Goal: Entertainment & Leisure: Consume media (video, audio)

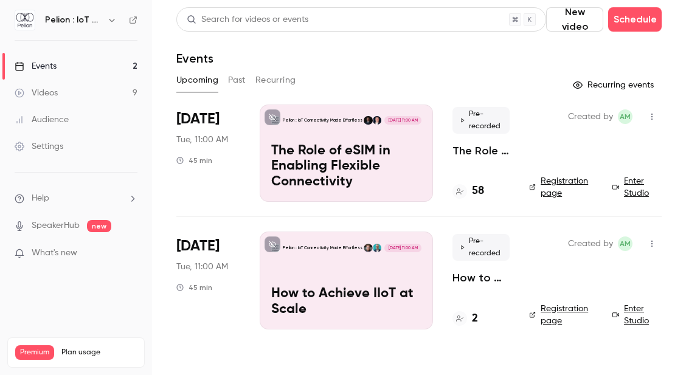
click at [300, 165] on p "The Role of eSIM in Enabling Flexible Connectivity" at bounding box center [346, 167] width 150 height 47
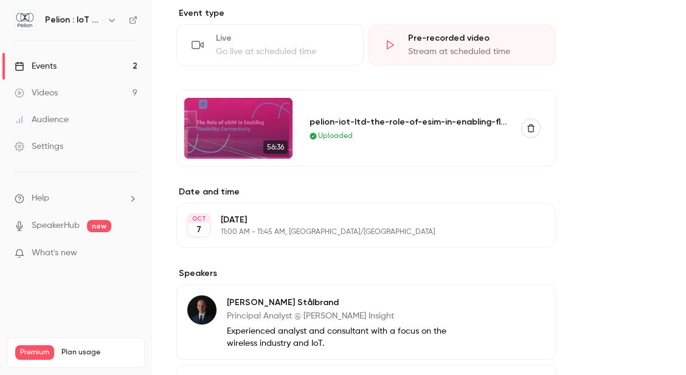
scroll to position [551, 0]
click at [245, 131] on img at bounding box center [238, 127] width 108 height 61
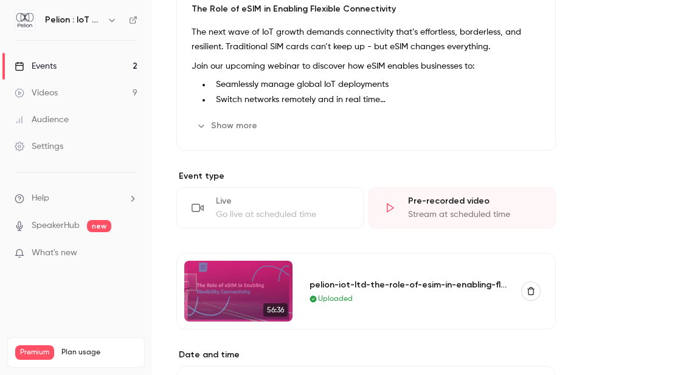
scroll to position [445, 0]
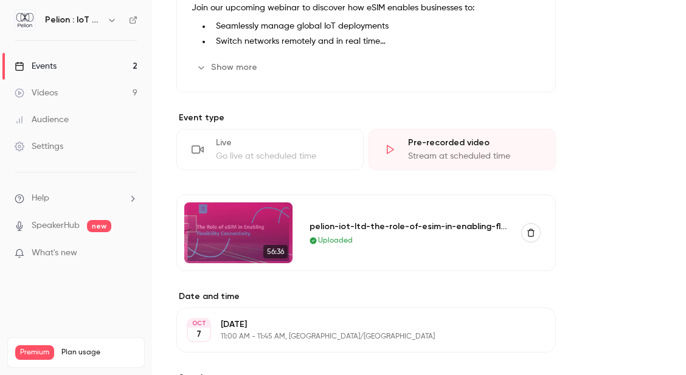
click at [84, 99] on link "Videos 9" at bounding box center [76, 93] width 152 height 27
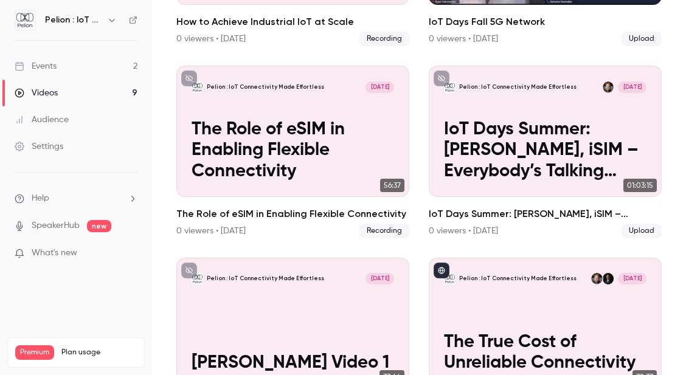
scroll to position [232, 0]
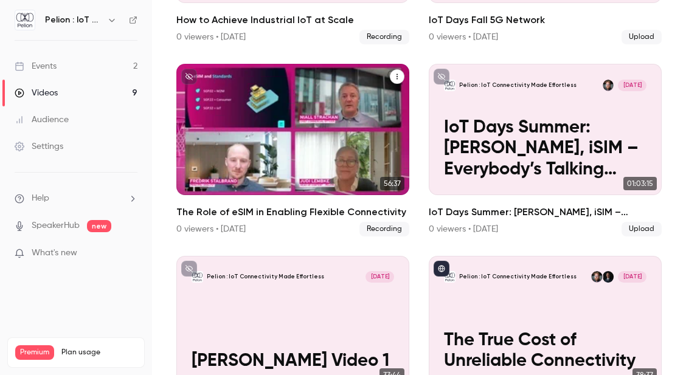
click at [301, 121] on p "The Role of eSIM in Enabling Flexible Connectivity" at bounding box center [293, 148] width 202 height 62
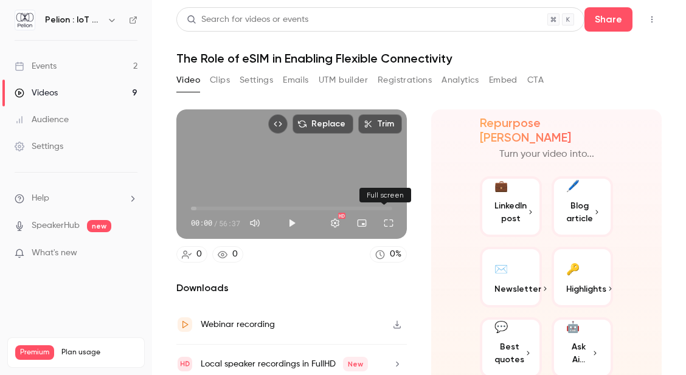
drag, startPoint x: 381, startPoint y: 224, endPoint x: 381, endPoint y: 277, distance: 52.9
click at [381, 224] on button "Full screen" at bounding box center [389, 223] width 24 height 24
drag, startPoint x: 383, startPoint y: 224, endPoint x: 383, endPoint y: 277, distance: 52.9
click at [383, 224] on button "Full screen" at bounding box center [389, 223] width 24 height 24
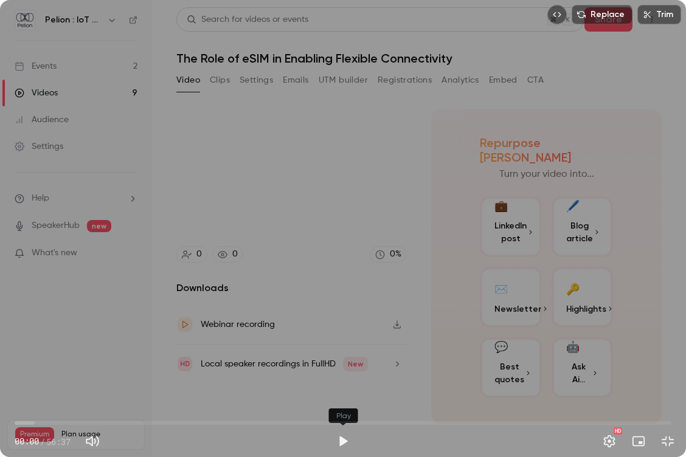
click at [344, 375] on button "Play" at bounding box center [343, 442] width 24 height 24
type input "*****"
click at [342, 375] on button "Pause" at bounding box center [343, 442] width 24 height 24
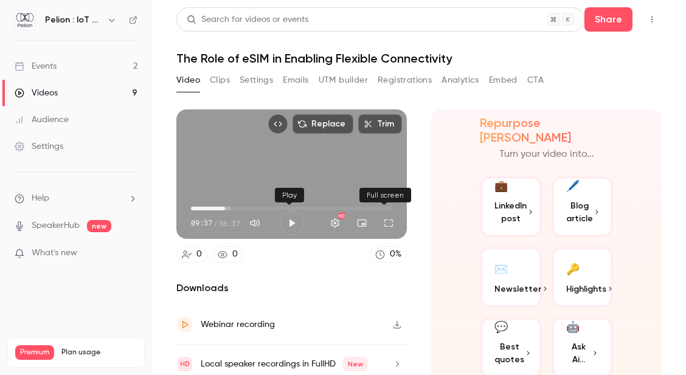
click at [383, 228] on button "Full screen" at bounding box center [389, 223] width 24 height 24
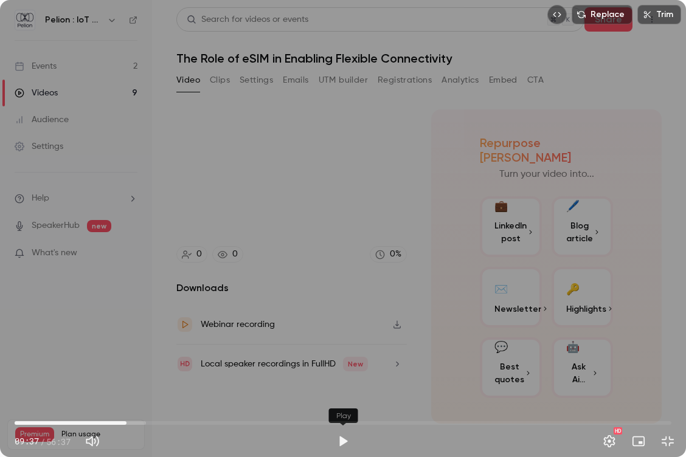
click at [349, 375] on button "Play" at bounding box center [343, 442] width 24 height 24
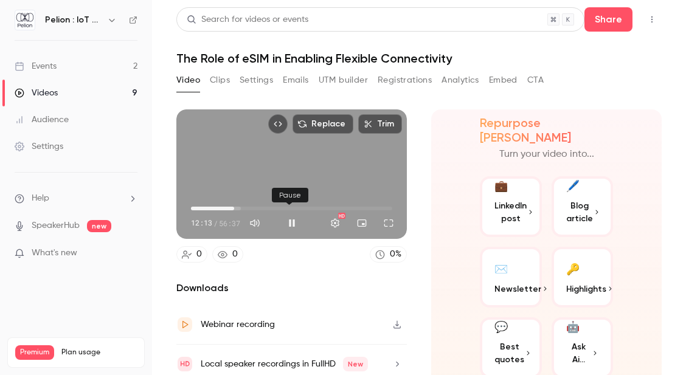
click at [287, 224] on button "Pause" at bounding box center [292, 223] width 24 height 24
click at [228, 209] on span "10:30" at bounding box center [228, 209] width 4 height 4
click at [288, 224] on button "Play" at bounding box center [292, 223] width 24 height 24
click at [230, 207] on span "11:12" at bounding box center [231, 209] width 4 height 4
click at [288, 221] on button "Pause" at bounding box center [292, 223] width 24 height 24
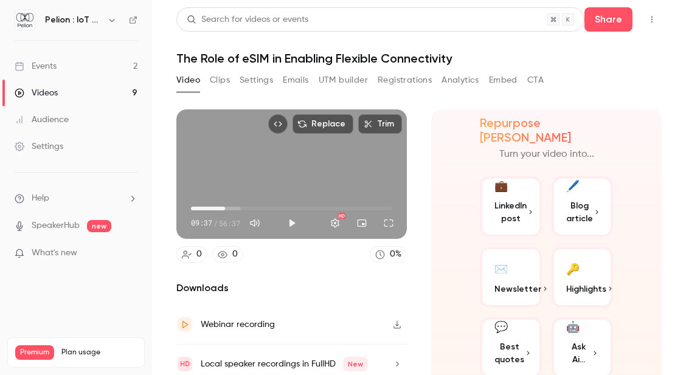
click at [224, 209] on span "09:37" at bounding box center [225, 209] width 4 height 4
click at [227, 209] on span "09:37" at bounding box center [225, 209] width 4 height 4
click at [175, 270] on main "Search for videos or events Share The Role of eSIM in Enabling Flexible Connect…" at bounding box center [419, 187] width 534 height 375
drag, startPoint x: 383, startPoint y: 225, endPoint x: 383, endPoint y: 278, distance: 52.9
click at [383, 225] on button "Full screen" at bounding box center [389, 223] width 24 height 24
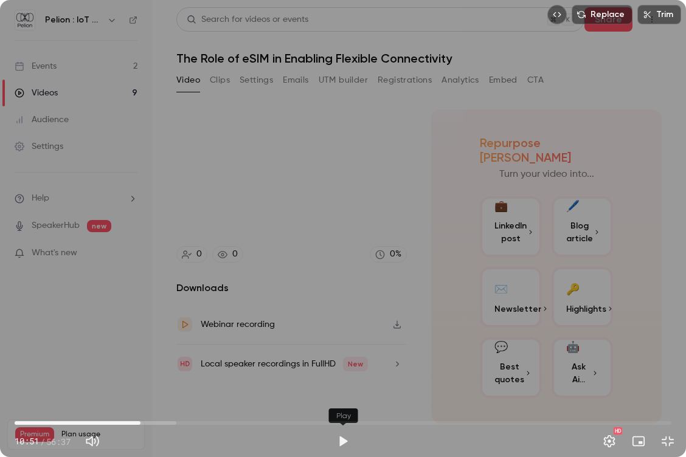
click at [341, 375] on button "Play" at bounding box center [343, 442] width 24 height 24
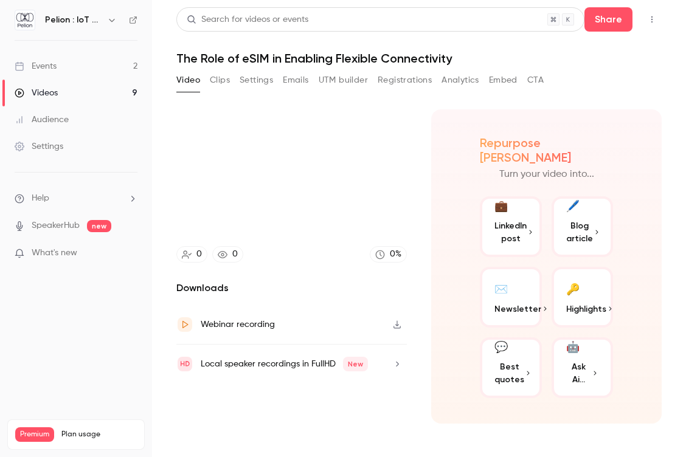
click at [686, 243] on video at bounding box center [343, 228] width 686 height 457
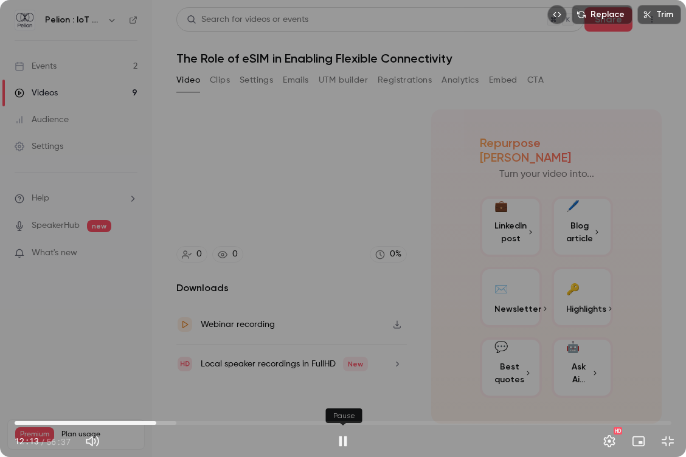
click at [343, 375] on button "Pause" at bounding box center [343, 442] width 24 height 24
click at [662, 375] on button "Exit full screen" at bounding box center [668, 442] width 24 height 24
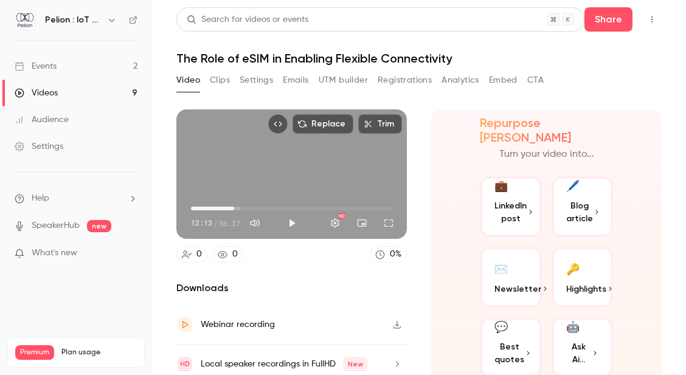
click at [162, 294] on main "Search for videos or events Share The Role of eSIM in Enabling Flexible Connect…" at bounding box center [419, 187] width 534 height 375
click at [285, 223] on button "Play" at bounding box center [292, 223] width 24 height 24
click at [390, 218] on button "Full screen" at bounding box center [389, 223] width 24 height 24
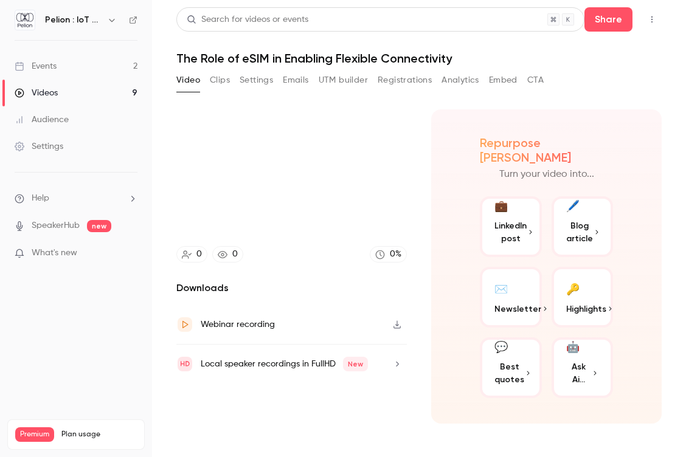
drag, startPoint x: 686, startPoint y: 227, endPoint x: 577, endPoint y: 238, distance: 109.5
click at [686, 227] on div "Replace Trim 12:41 12:41 / 56:37 HD" at bounding box center [343, 228] width 686 height 457
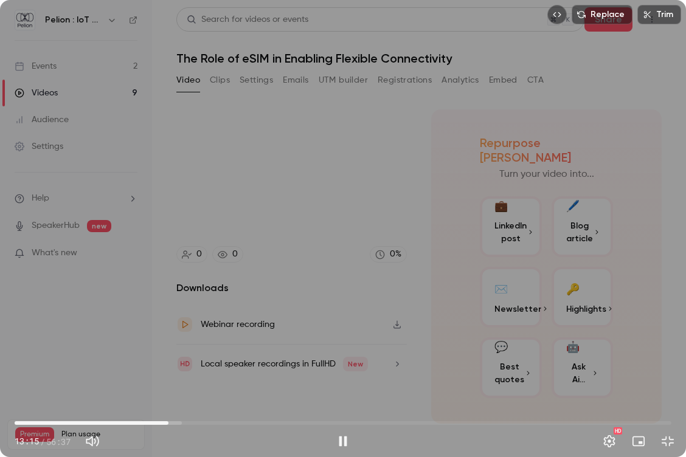
click at [169, 375] on span "13:15" at bounding box center [343, 423] width 657 height 19
click at [185, 375] on span "14:40" at bounding box center [343, 423] width 657 height 19
click at [351, 375] on button "Pause" at bounding box center [343, 442] width 24 height 24
click at [669, 375] on button "Exit full screen" at bounding box center [668, 442] width 24 height 24
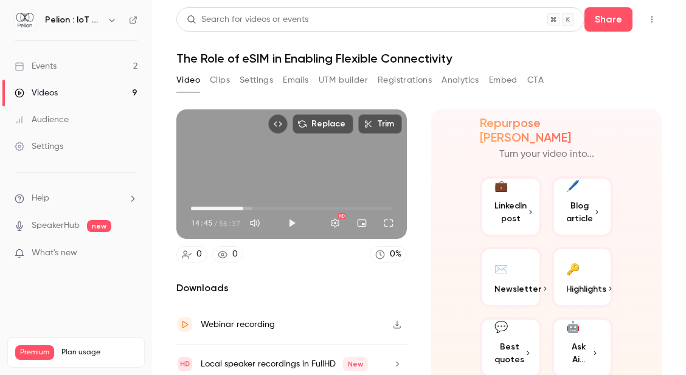
click at [161, 287] on main "Search for videos or events Share The Role of eSIM in Enabling Flexible Connect…" at bounding box center [419, 187] width 534 height 375
click at [380, 220] on button "Full screen" at bounding box center [389, 223] width 24 height 24
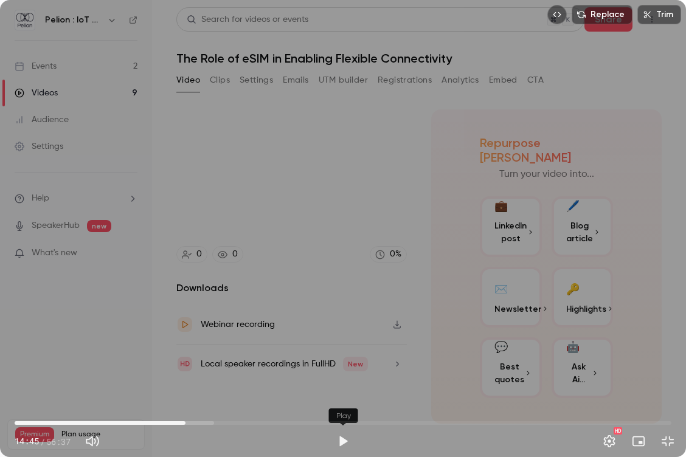
click at [344, 375] on button "Play" at bounding box center [343, 442] width 24 height 24
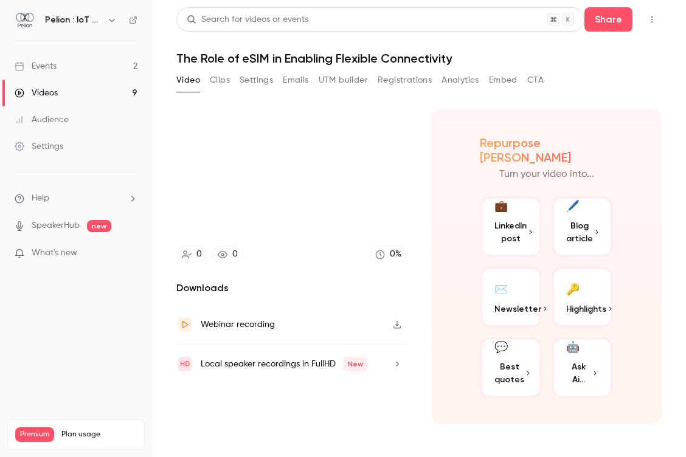
click at [686, 144] on video at bounding box center [343, 228] width 686 height 457
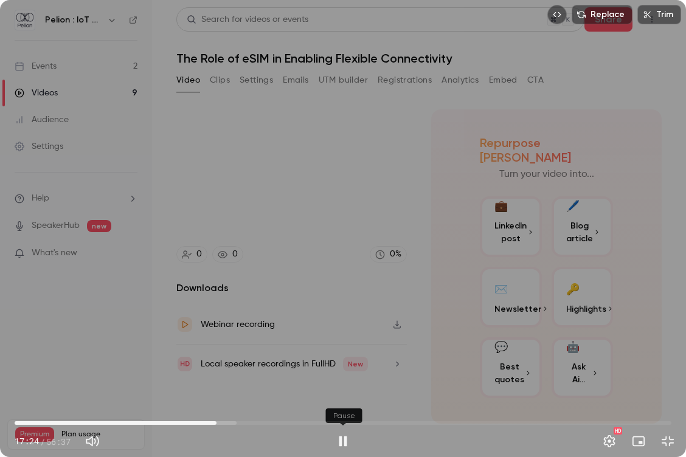
click at [349, 375] on button "Pause" at bounding box center [343, 442] width 24 height 24
click at [663, 375] on button "Exit full screen" at bounding box center [668, 442] width 24 height 24
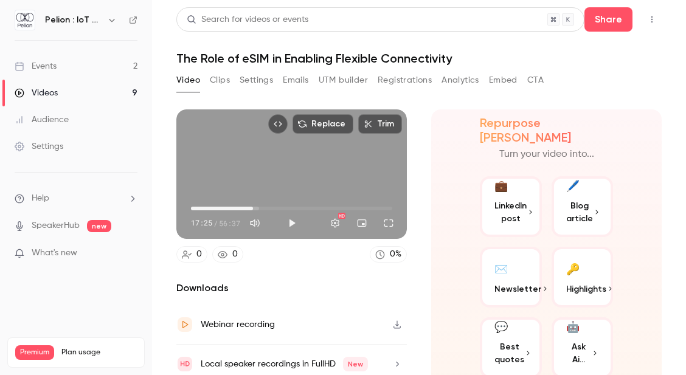
click at [164, 287] on main "Search for videos or events Share The Role of eSIM in Enabling Flexible Connect…" at bounding box center [419, 187] width 534 height 375
click at [289, 220] on button "Play" at bounding box center [292, 223] width 24 height 24
click at [383, 218] on button "Full screen" at bounding box center [389, 223] width 24 height 24
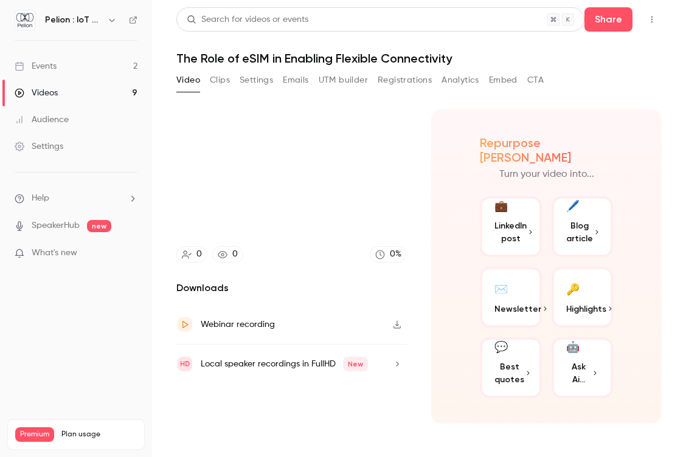
drag, startPoint x: 686, startPoint y: 169, endPoint x: 666, endPoint y: 184, distance: 25.2
click at [686, 169] on div "Replace Trim 17:32 17:32 / 56:37 HD" at bounding box center [343, 228] width 686 height 457
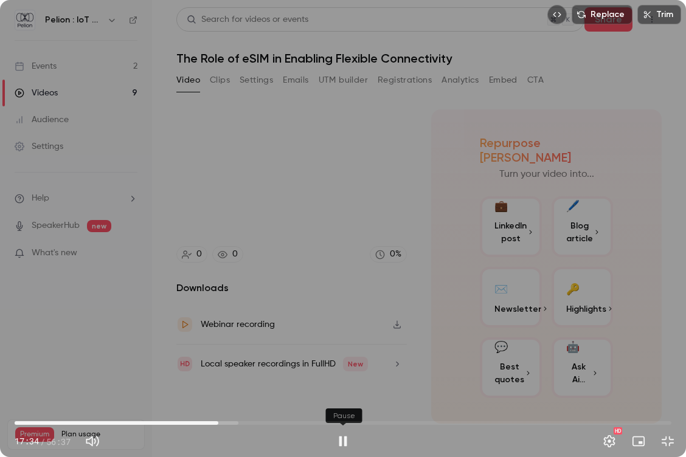
click at [340, 375] on button "Pause" at bounding box center [343, 442] width 24 height 24
click at [217, 375] on span "17:34" at bounding box center [219, 424] width 4 height 4
click at [343, 375] on button "Play" at bounding box center [343, 442] width 24 height 24
click at [343, 375] on button "Pause" at bounding box center [343, 442] width 24 height 24
click at [353, 375] on button "Play" at bounding box center [343, 442] width 24 height 24
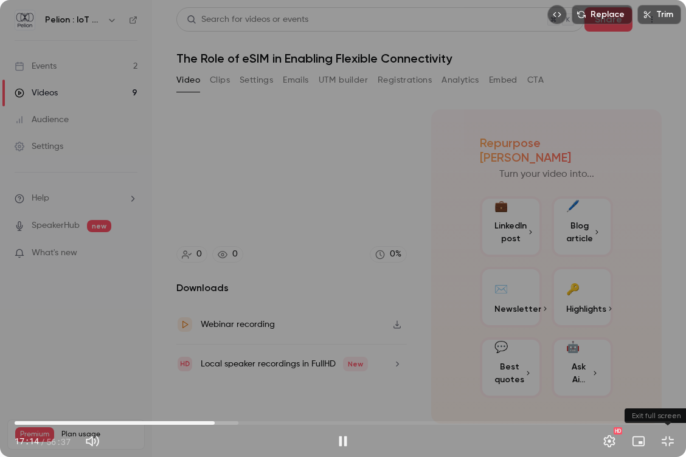
click at [670, 375] on button "Exit full screen" at bounding box center [668, 442] width 24 height 24
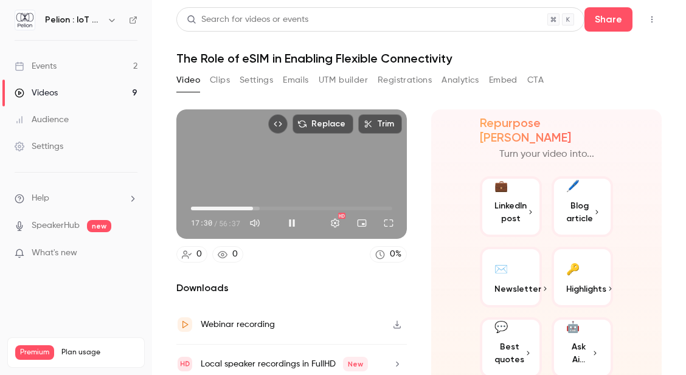
click at [165, 271] on main "Search for videos or events Share The Role of eSIM in Enabling Flexible Connect…" at bounding box center [419, 187] width 534 height 375
click at [387, 223] on button "Full screen" at bounding box center [389, 223] width 24 height 24
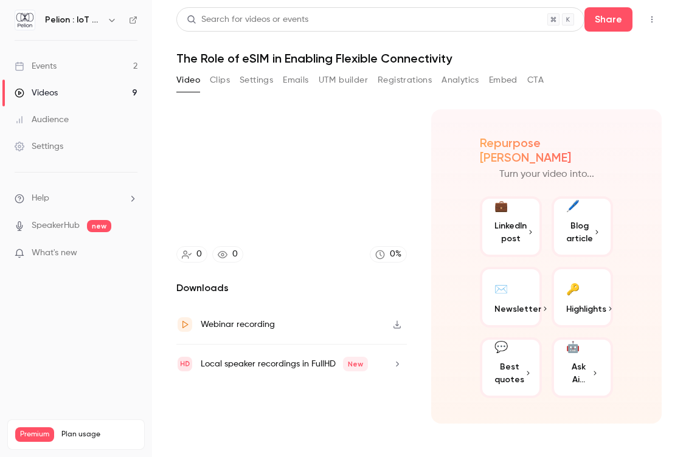
drag, startPoint x: 686, startPoint y: 206, endPoint x: 658, endPoint y: 223, distance: 32.8
click at [686, 206] on div "Replace Trim 18:47 18:47 / 56:37 HD" at bounding box center [343, 228] width 686 height 457
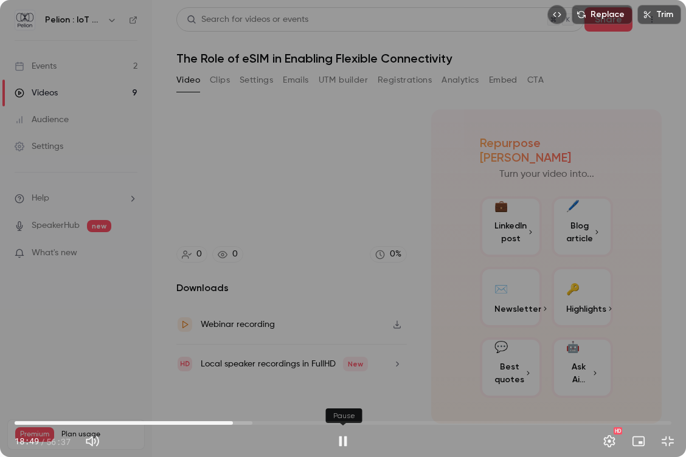
click at [346, 375] on button "Pause" at bounding box center [343, 442] width 24 height 24
click at [667, 375] on button "Exit full screen" at bounding box center [668, 442] width 24 height 24
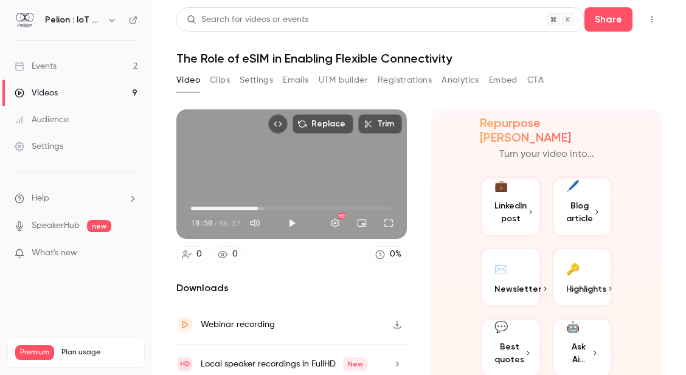
click at [164, 297] on main "Search for videos or events Share The Role of eSIM in Enabling Flexible Connect…" at bounding box center [419, 187] width 534 height 375
click at [290, 222] on button "Play" at bounding box center [292, 223] width 24 height 24
click at [390, 226] on button "Full screen" at bounding box center [389, 223] width 24 height 24
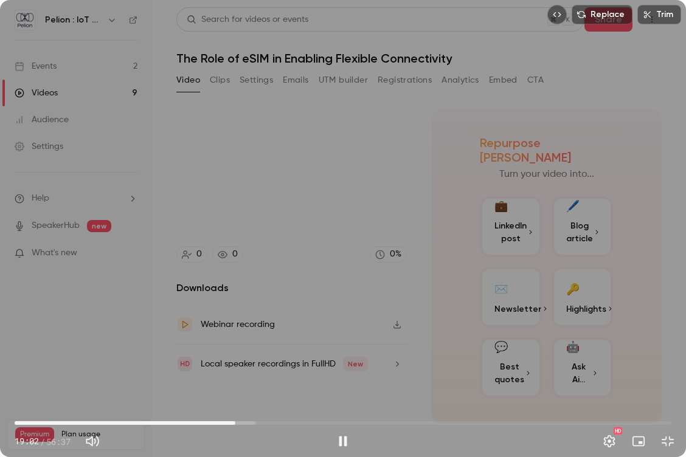
click at [390, 279] on div "Replace Trim 19:02 19:02 / 56:37 HD" at bounding box center [343, 228] width 686 height 457
click at [343, 375] on button "Pause" at bounding box center [343, 442] width 24 height 24
click at [666, 375] on button "Exit full screen" at bounding box center [668, 442] width 24 height 24
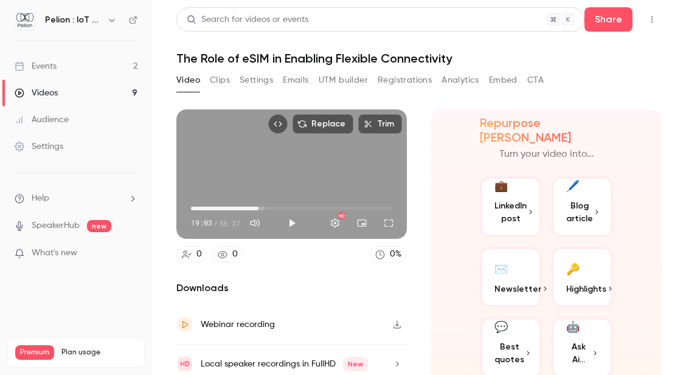
click at [160, 294] on main "Search for videos or events Share The Role of eSIM in Enabling Flexible Connect…" at bounding box center [419, 187] width 534 height 375
click at [387, 224] on button "Full screen" at bounding box center [389, 223] width 24 height 24
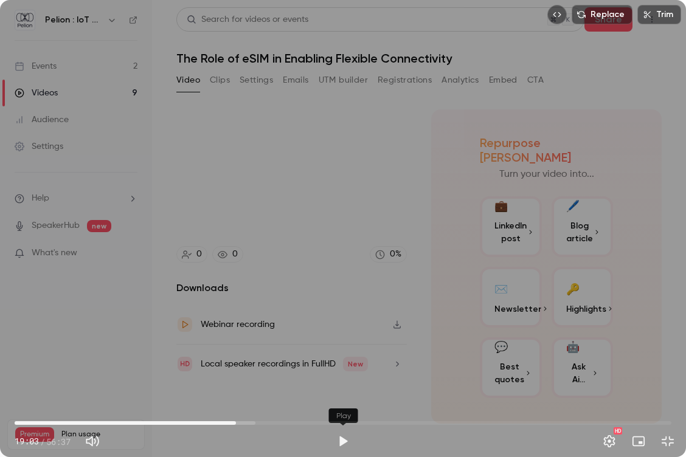
click at [345, 375] on button "Play" at bounding box center [343, 442] width 24 height 24
click at [343, 375] on button "Pause" at bounding box center [343, 442] width 24 height 24
click at [675, 375] on button "Exit full screen" at bounding box center [668, 442] width 24 height 24
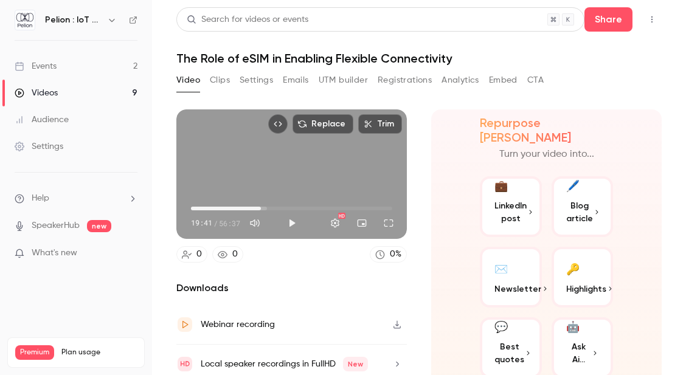
click at [164, 275] on main "Search for videos or events Share The Role of eSIM in Enabling Flexible Connect…" at bounding box center [419, 187] width 534 height 375
click at [288, 221] on button "Play" at bounding box center [292, 223] width 24 height 24
click at [383, 224] on button "Full screen" at bounding box center [389, 223] width 24 height 24
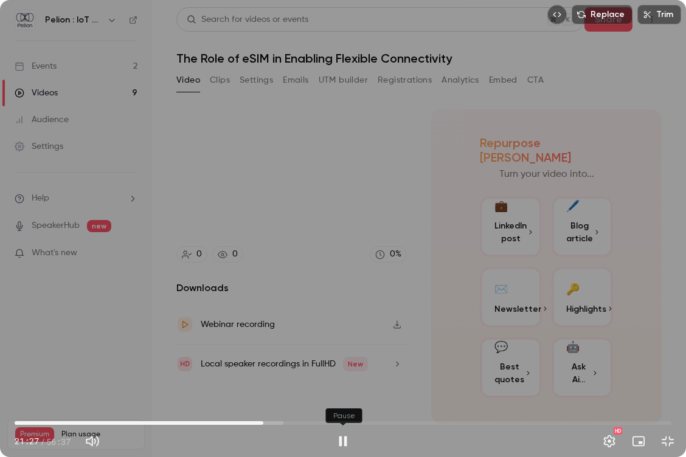
click at [346, 375] on button "Pause" at bounding box center [343, 442] width 24 height 24
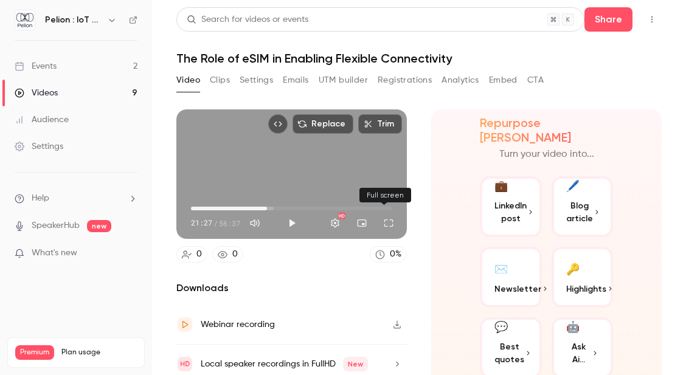
click at [392, 228] on button "Full screen" at bounding box center [389, 223] width 24 height 24
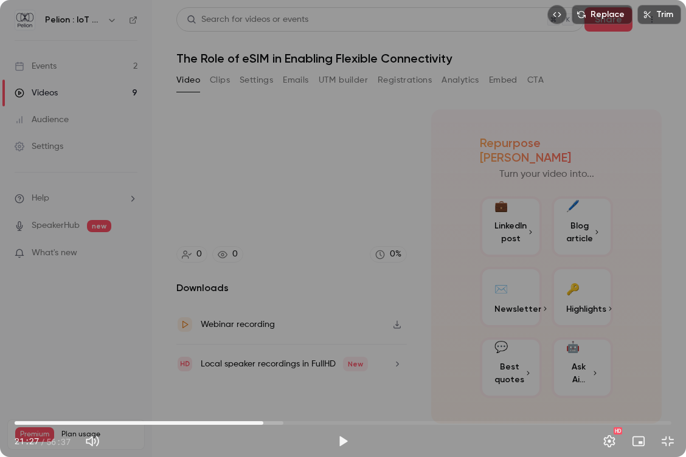
click at [243, 375] on span "21:27" at bounding box center [343, 423] width 657 height 19
click at [248, 375] on span "20:08" at bounding box center [343, 423] width 657 height 19
click at [336, 375] on button "Play" at bounding box center [343, 442] width 24 height 24
click at [263, 375] on span "21:26" at bounding box center [343, 423] width 657 height 19
click at [270, 375] on span "22:01" at bounding box center [343, 423] width 657 height 19
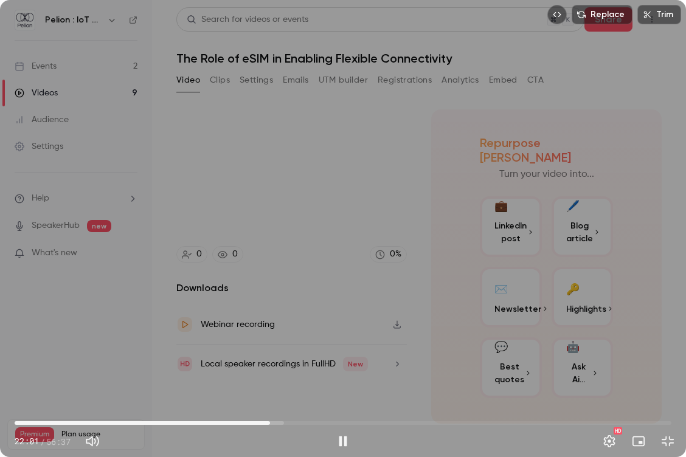
click at [277, 375] on span "22:01" at bounding box center [343, 423] width 657 height 19
click at [268, 375] on span "21:48" at bounding box center [343, 423] width 657 height 19
click at [270, 375] on span "21:49" at bounding box center [268, 424] width 4 height 4
click at [267, 375] on span "22:35" at bounding box center [343, 423] width 657 height 19
click at [270, 375] on span "21:58" at bounding box center [270, 424] width 4 height 4
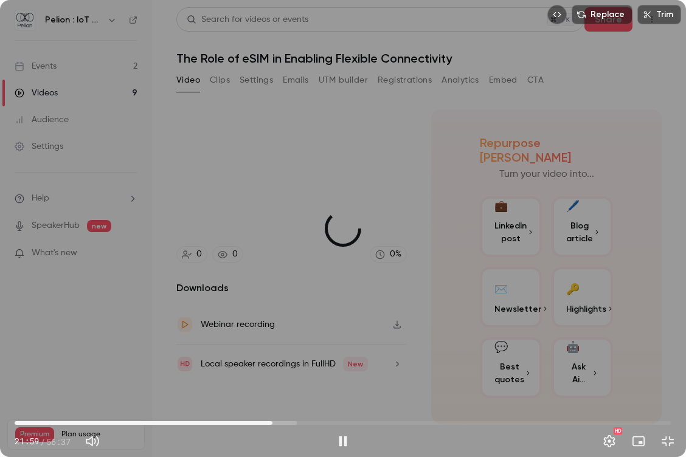
click at [273, 375] on span "22:13" at bounding box center [273, 424] width 4 height 4
click at [274, 375] on span "22:14" at bounding box center [273, 424] width 4 height 4
click at [272, 375] on span "22:10" at bounding box center [272, 424] width 4 height 4
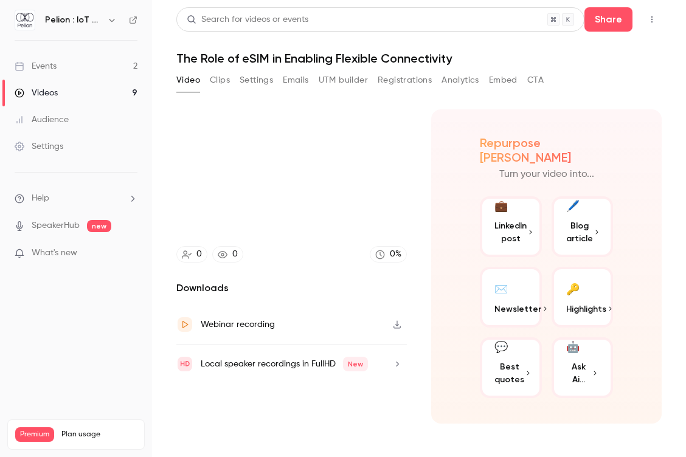
click at [341, 375] on video at bounding box center [343, 228] width 686 height 457
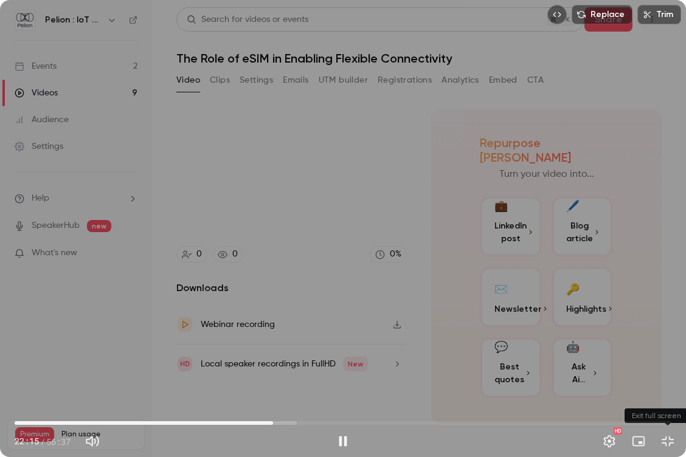
click at [663, 375] on button "Exit full screen" at bounding box center [668, 442] width 24 height 24
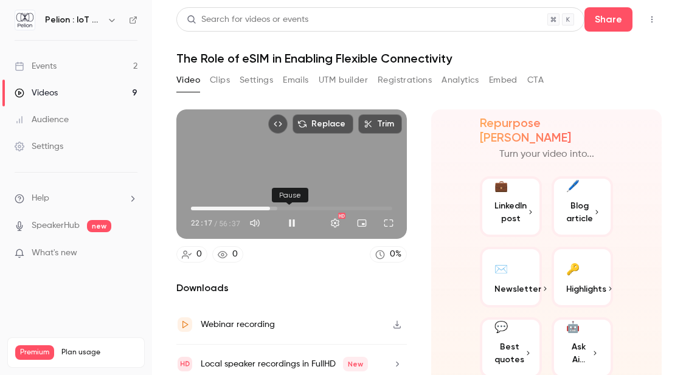
click at [287, 216] on button "Pause" at bounding box center [292, 223] width 24 height 24
click at [167, 282] on main "Search for videos or events Share The Role of eSIM in Enabling Flexible Connect…" at bounding box center [419, 187] width 534 height 375
drag, startPoint x: 384, startPoint y: 218, endPoint x: 384, endPoint y: 271, distance: 52.9
click at [384, 218] on button "Full screen" at bounding box center [389, 223] width 24 height 24
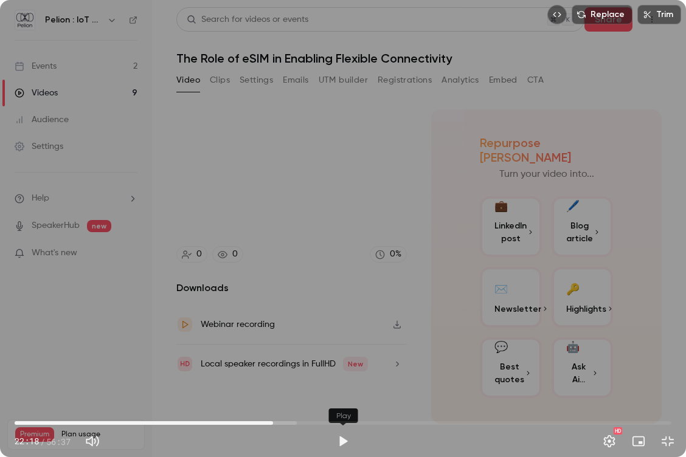
click at [343, 375] on button "Play" at bounding box center [343, 442] width 24 height 24
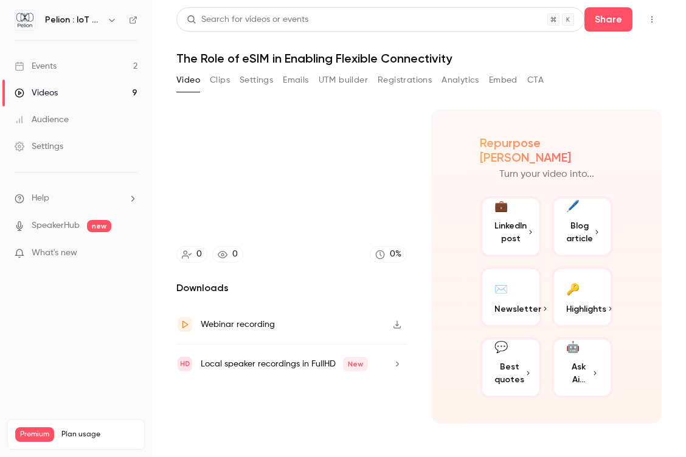
click at [686, 207] on video at bounding box center [343, 228] width 686 height 457
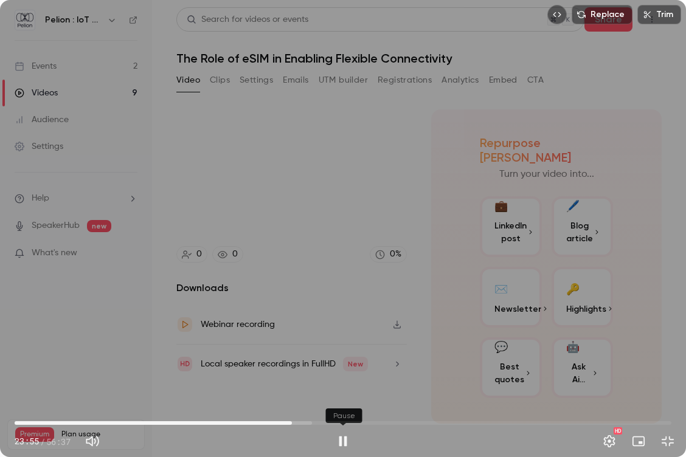
click at [343, 375] on button "Pause" at bounding box center [343, 442] width 24 height 24
click at [674, 375] on button "Exit full screen" at bounding box center [668, 442] width 24 height 24
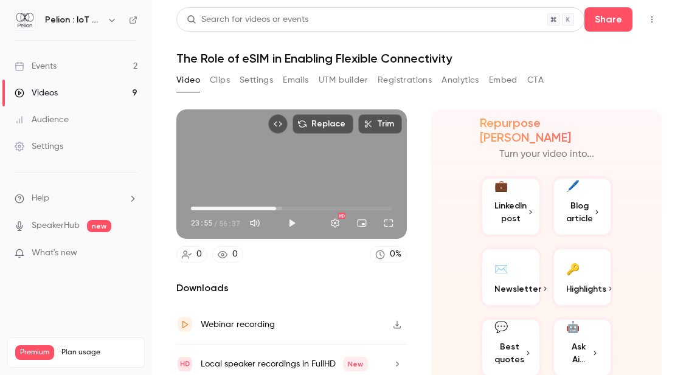
click at [175, 274] on main "Search for videos or events Share The Role of eSIM in Enabling Flexible Connect…" at bounding box center [419, 187] width 534 height 375
click at [290, 215] on button "Play" at bounding box center [292, 223] width 24 height 24
click at [388, 220] on button "Full screen" at bounding box center [389, 223] width 24 height 24
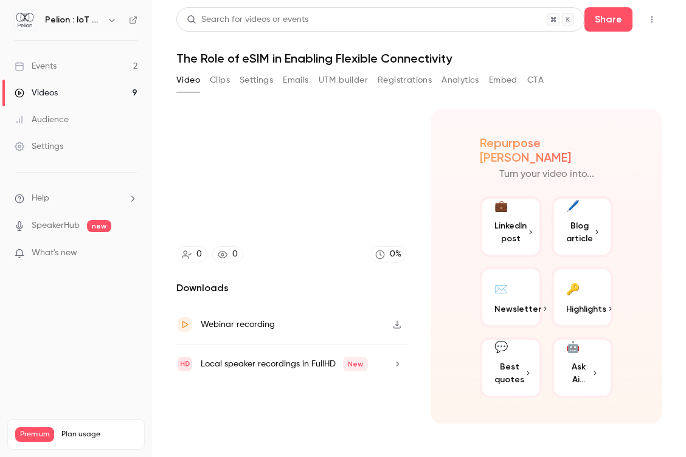
drag, startPoint x: 686, startPoint y: 268, endPoint x: 628, endPoint y: 327, distance: 82.6
click at [686, 268] on div "Replace Trim 25:50 25:50 / 56:37 HD" at bounding box center [343, 228] width 686 height 457
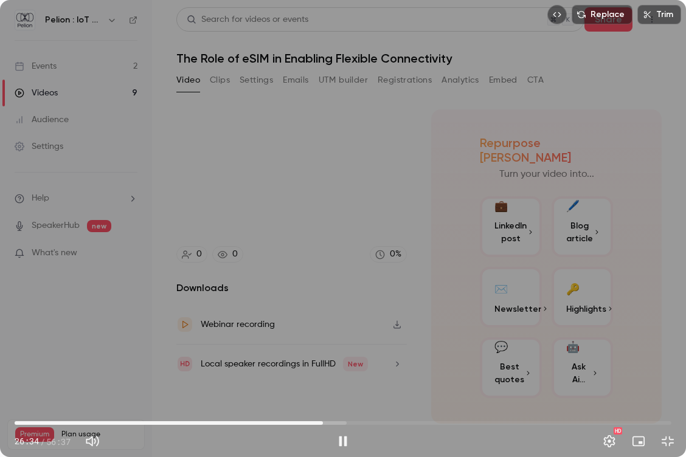
click at [323, 375] on span "26:34" at bounding box center [323, 424] width 4 height 4
click at [322, 375] on span "26:36" at bounding box center [324, 424] width 4 height 4
click at [342, 375] on button "Pause" at bounding box center [343, 442] width 24 height 24
click at [675, 375] on button "Exit full screen" at bounding box center [668, 442] width 24 height 24
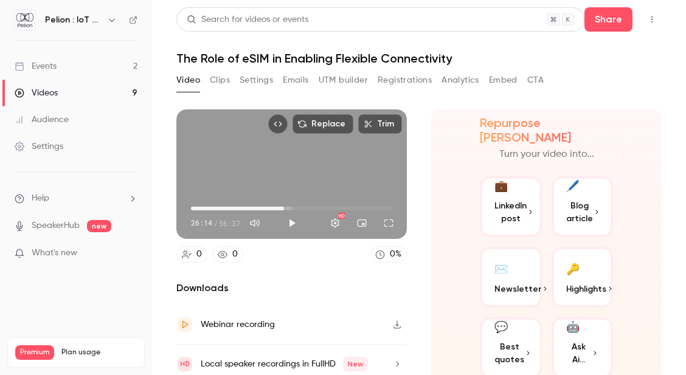
click at [167, 281] on main "Search for videos or events Share The Role of eSIM in Enabling Flexible Connect…" at bounding box center [419, 187] width 534 height 375
click at [391, 224] on button "Full screen" at bounding box center [389, 223] width 24 height 24
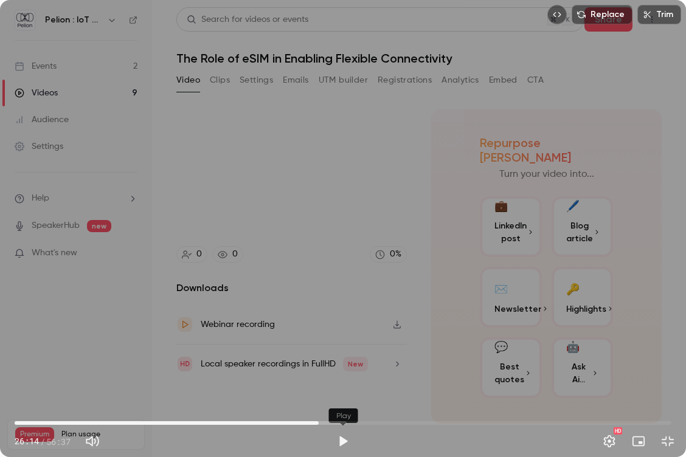
click at [348, 375] on button "Play" at bounding box center [343, 442] width 24 height 24
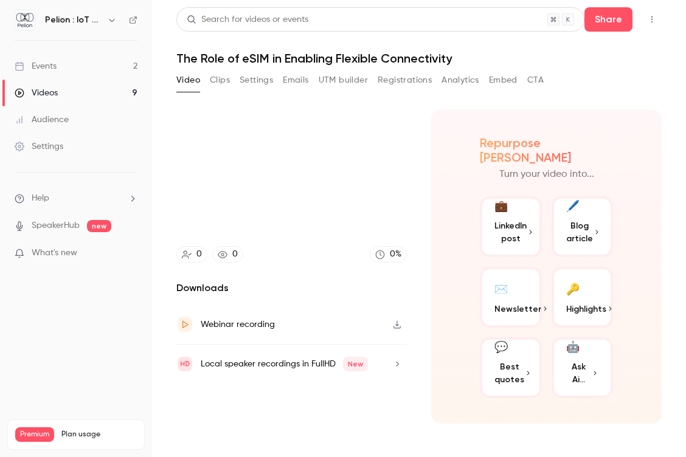
click at [686, 235] on video at bounding box center [343, 228] width 686 height 457
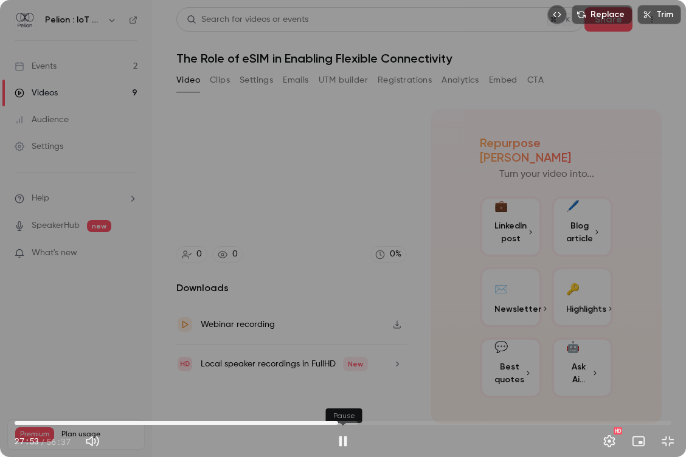
click at [339, 375] on button "Pause" at bounding box center [343, 442] width 24 height 24
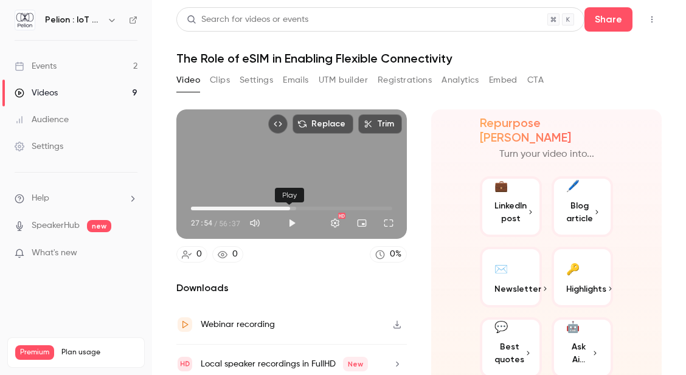
click at [293, 217] on button "Play" at bounding box center [292, 223] width 24 height 24
drag, startPoint x: 384, startPoint y: 221, endPoint x: 384, endPoint y: 274, distance: 52.9
click at [384, 221] on button "Full screen" at bounding box center [389, 223] width 24 height 24
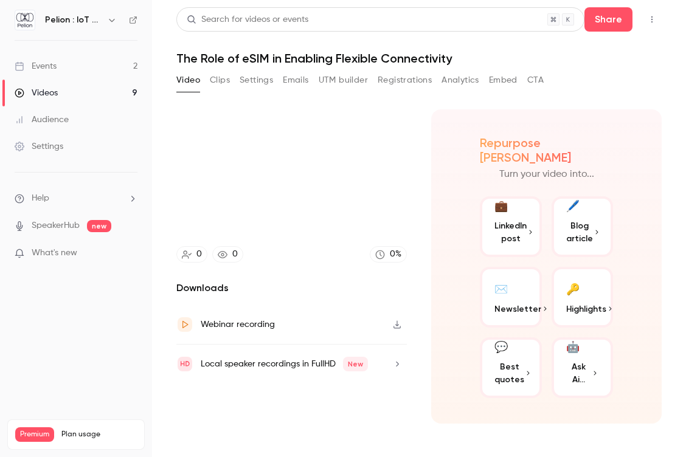
drag, startPoint x: 686, startPoint y: 165, endPoint x: 650, endPoint y: 193, distance: 45.5
click at [686, 165] on div "Replace Trim 28:23 28:23 / 56:37 HD" at bounding box center [343, 228] width 686 height 457
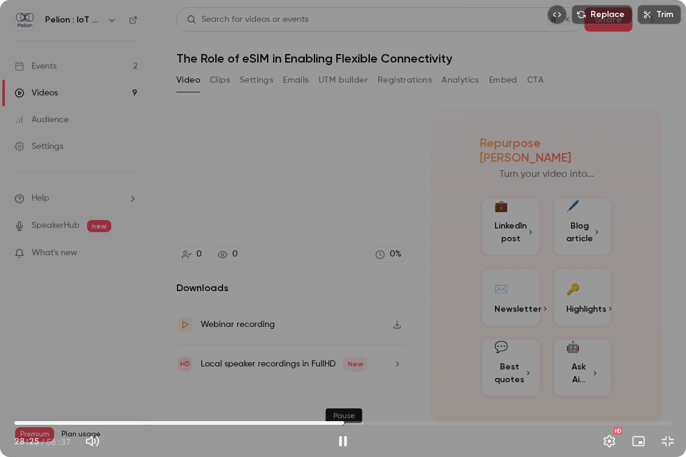
click at [337, 375] on button "Pause" at bounding box center [343, 442] width 24 height 24
click at [347, 375] on button "Play" at bounding box center [343, 442] width 24 height 24
click at [670, 375] on button "Exit full screen" at bounding box center [668, 442] width 24 height 24
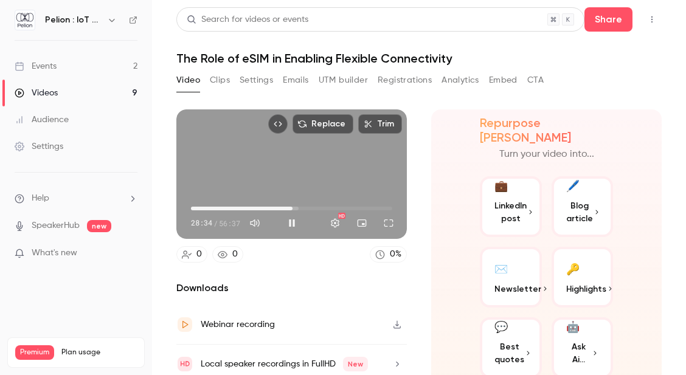
click at [164, 271] on main "Search for videos or events Share The Role of eSIM in Enabling Flexible Connect…" at bounding box center [419, 187] width 534 height 375
click at [288, 223] on button "Pause" at bounding box center [292, 223] width 24 height 24
click at [386, 226] on button "Full screen" at bounding box center [389, 223] width 24 height 24
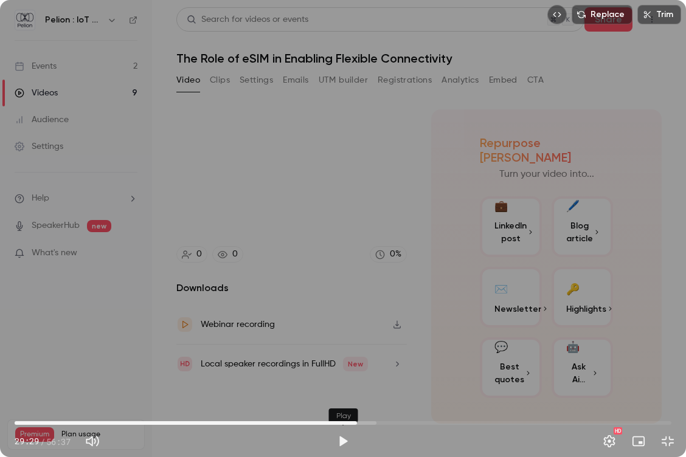
click at [344, 375] on button "Play" at bounding box center [343, 442] width 24 height 24
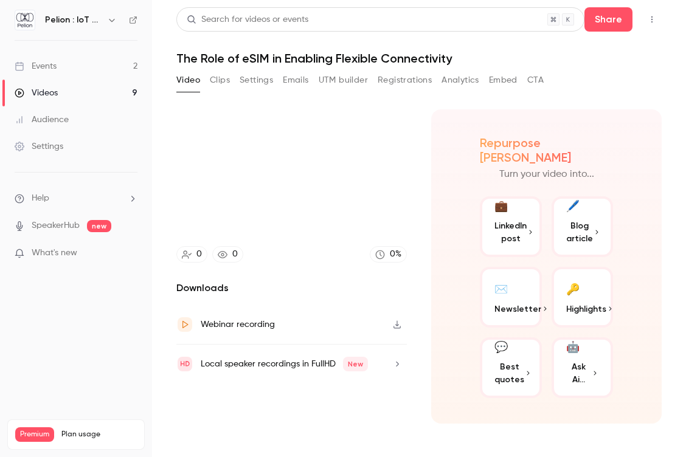
click at [686, 215] on video at bounding box center [343, 228] width 686 height 457
click at [686, 154] on video at bounding box center [343, 228] width 686 height 457
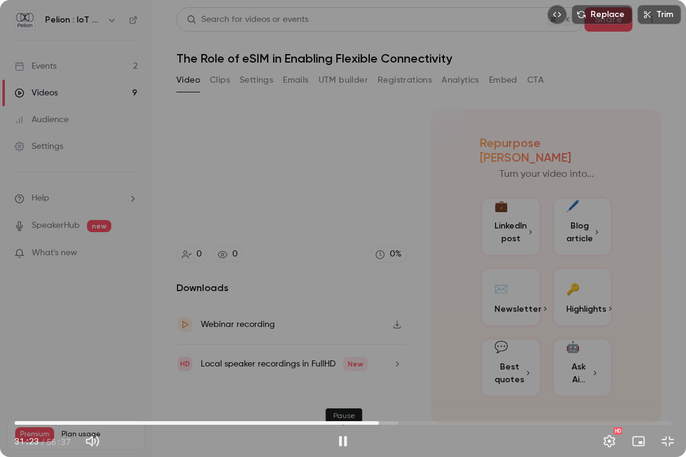
click at [343, 375] on button "Pause" at bounding box center [343, 442] width 24 height 24
click at [346, 375] on span "31:23" at bounding box center [343, 423] width 657 height 19
click at [339, 375] on button "Play" at bounding box center [343, 442] width 24 height 24
click at [347, 375] on span "28:40" at bounding box center [348, 424] width 4 height 4
click at [349, 375] on span "28:38" at bounding box center [347, 424] width 4 height 4
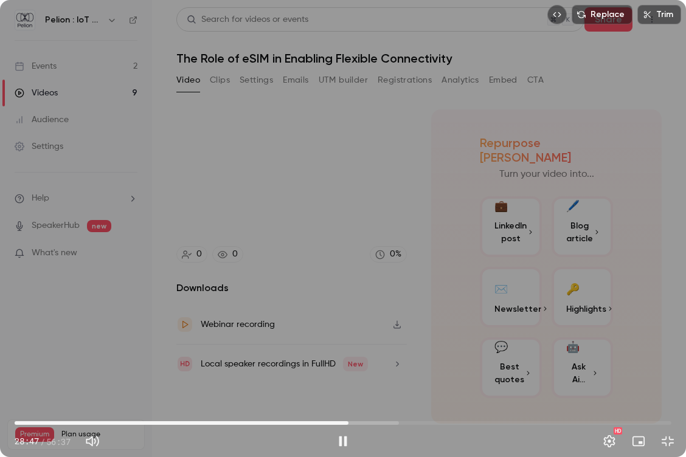
click at [350, 375] on span "28:47" at bounding box center [349, 424] width 4 height 4
click at [355, 375] on span "29:10" at bounding box center [353, 424] width 4 height 4
click at [358, 375] on span "29:29" at bounding box center [357, 424] width 4 height 4
click at [339, 375] on button "Pause" at bounding box center [343, 442] width 24 height 24
click at [666, 375] on button "Exit full screen" at bounding box center [668, 442] width 24 height 24
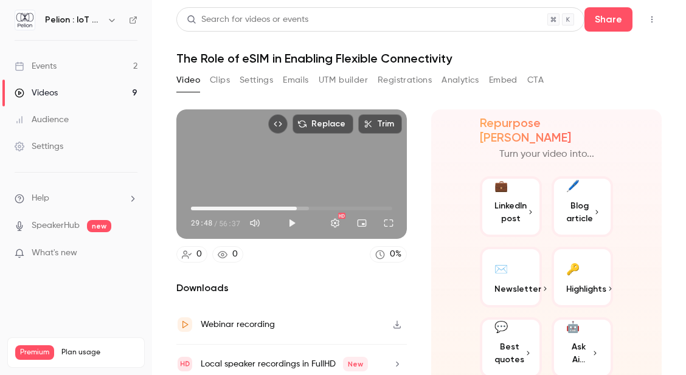
click at [165, 287] on main "Search for videos or events Share The Role of eSIM in Enabling Flexible Connect…" at bounding box center [419, 187] width 534 height 375
click at [290, 220] on button "Play" at bounding box center [292, 223] width 24 height 24
click at [380, 219] on button "Full screen" at bounding box center [389, 223] width 24 height 24
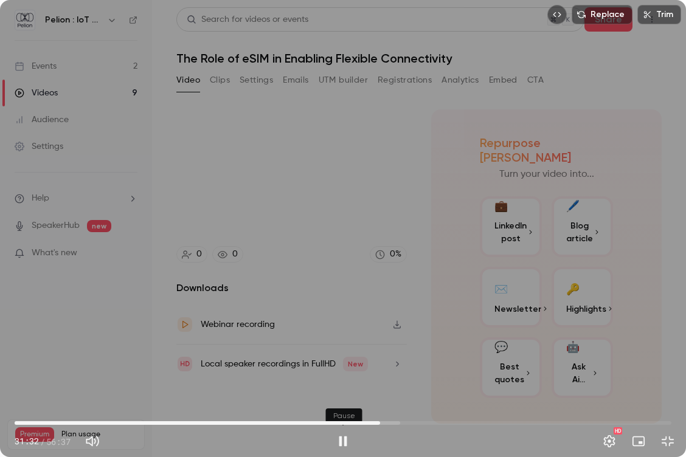
click at [338, 375] on button "Pause" at bounding box center [343, 442] width 24 height 24
click at [667, 375] on button "Exit full screen" at bounding box center [668, 442] width 24 height 24
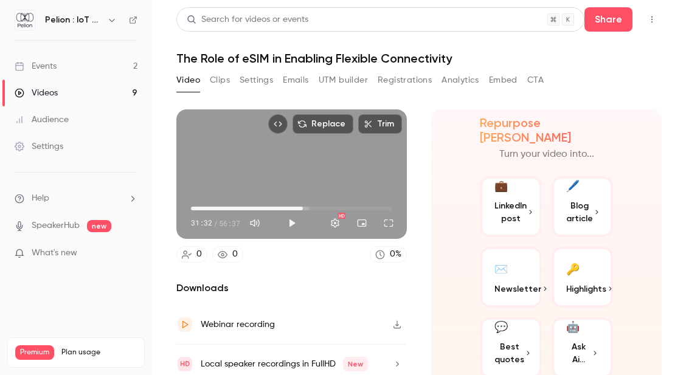
click at [165, 78] on main "Search for videos or events Share The Role of eSIM in Enabling Flexible Connect…" at bounding box center [419, 187] width 534 height 375
click at [288, 218] on button "Play" at bounding box center [292, 223] width 24 height 24
click at [383, 222] on button "Full screen" at bounding box center [389, 223] width 24 height 24
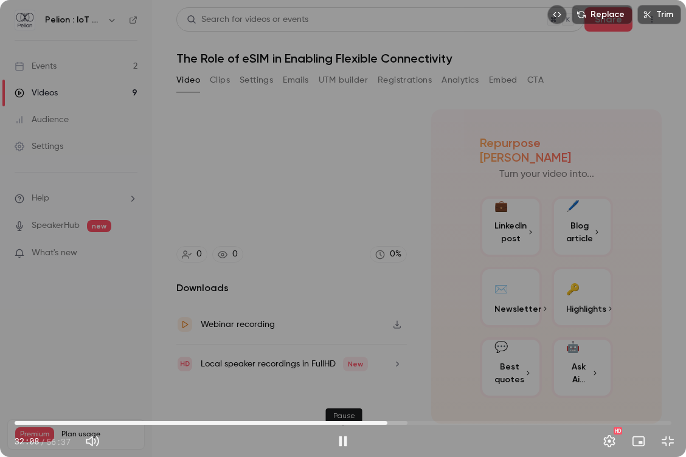
click at [345, 375] on button "Pause" at bounding box center [343, 442] width 24 height 24
click at [381, 375] on span "31:33" at bounding box center [343, 423] width 657 height 19
click at [379, 375] on span "31:33" at bounding box center [381, 424] width 4 height 4
click at [347, 375] on button "Play" at bounding box center [343, 442] width 24 height 24
click at [379, 375] on span "31:24" at bounding box center [379, 424] width 4 height 4
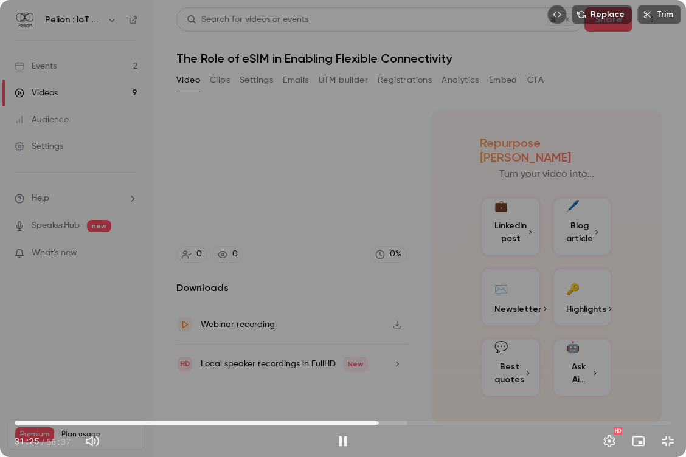
click at [381, 375] on span "31:25" at bounding box center [379, 424] width 4 height 4
click at [347, 375] on button "Pause" at bounding box center [343, 442] width 24 height 24
click at [671, 375] on button "Exit full screen" at bounding box center [668, 442] width 24 height 24
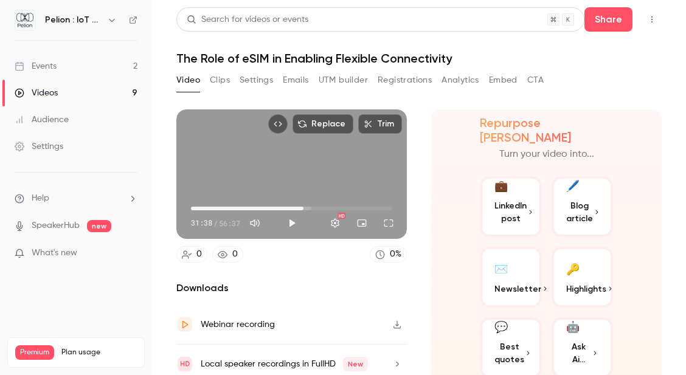
click at [157, 276] on main "Search for videos or events Share The Role of eSIM in Enabling Flexible Connect…" at bounding box center [419, 187] width 534 height 375
click at [385, 218] on button "Full screen" at bounding box center [389, 223] width 24 height 24
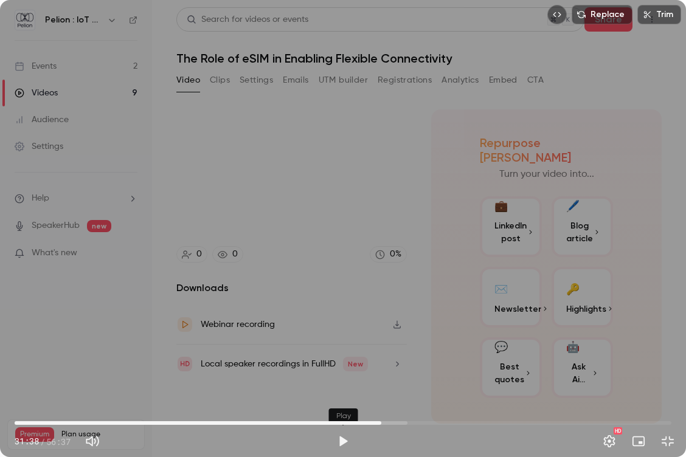
click at [343, 375] on button "Play" at bounding box center [343, 442] width 24 height 24
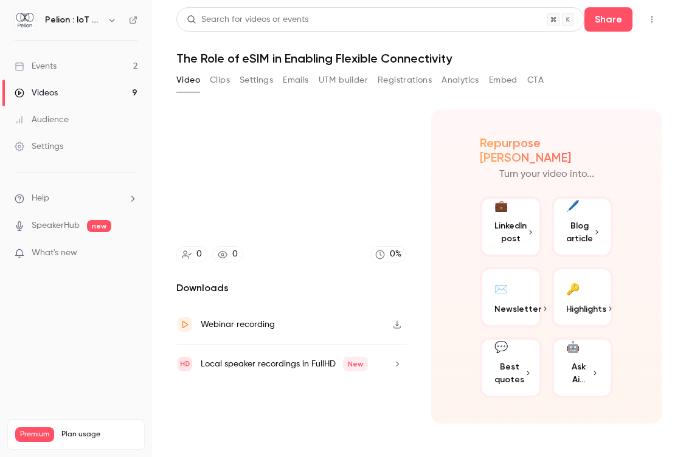
click at [686, 176] on video at bounding box center [343, 228] width 686 height 457
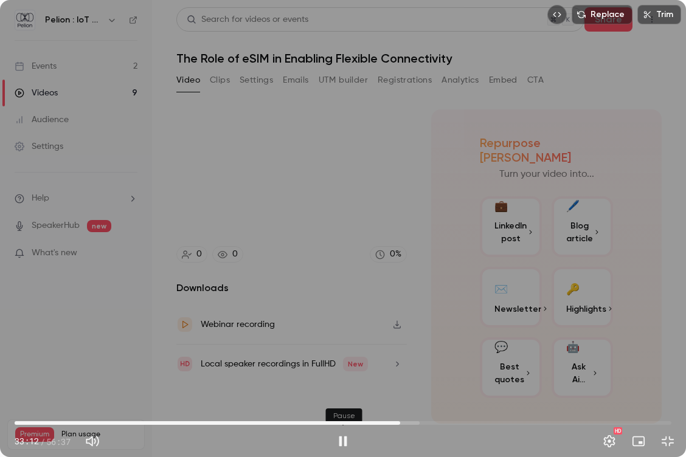
click at [338, 375] on button "Pause" at bounding box center [343, 442] width 24 height 24
click at [678, 375] on button "Exit full screen" at bounding box center [668, 442] width 24 height 24
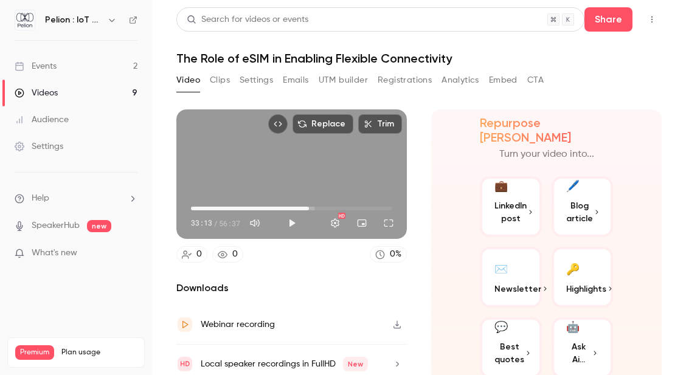
click at [164, 282] on main "Search for videos or events Share The Role of eSIM in Enabling Flexible Connect…" at bounding box center [419, 187] width 534 height 375
click at [383, 218] on button "Full screen" at bounding box center [389, 223] width 24 height 24
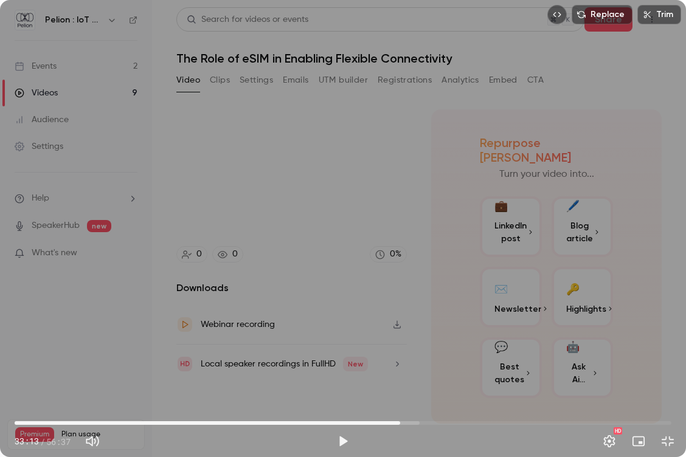
drag, startPoint x: 383, startPoint y: 271, endPoint x: 389, endPoint y: 271, distance: 6.1
click at [383, 271] on div "Replace Trim 33:13 33:13 / 56:37 HD" at bounding box center [343, 228] width 686 height 457
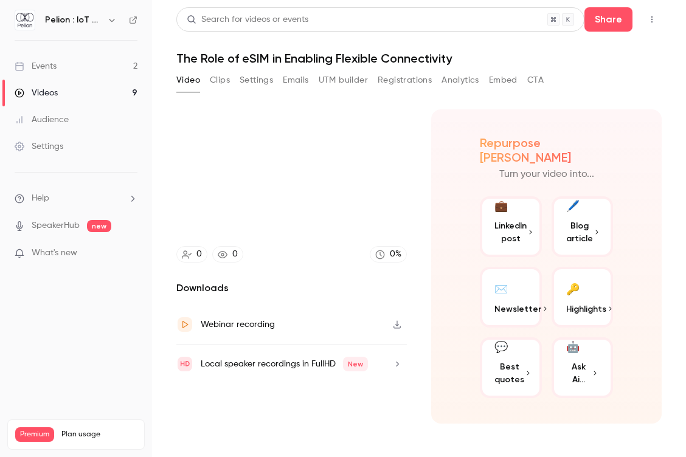
click at [686, 209] on video at bounding box center [343, 228] width 686 height 457
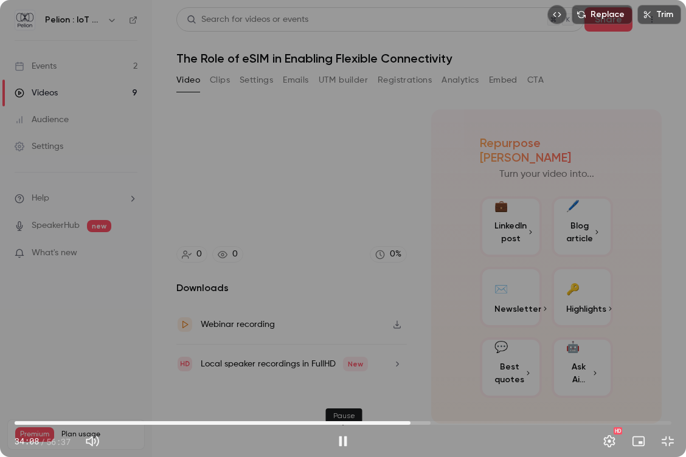
click at [339, 375] on button "Pause" at bounding box center [343, 442] width 24 height 24
click at [401, 375] on span "34:08" at bounding box center [343, 423] width 657 height 19
click at [333, 375] on button "Play" at bounding box center [343, 442] width 24 height 24
click at [344, 375] on button "Pause" at bounding box center [343, 442] width 24 height 24
click at [676, 375] on button "Exit full screen" at bounding box center [668, 442] width 24 height 24
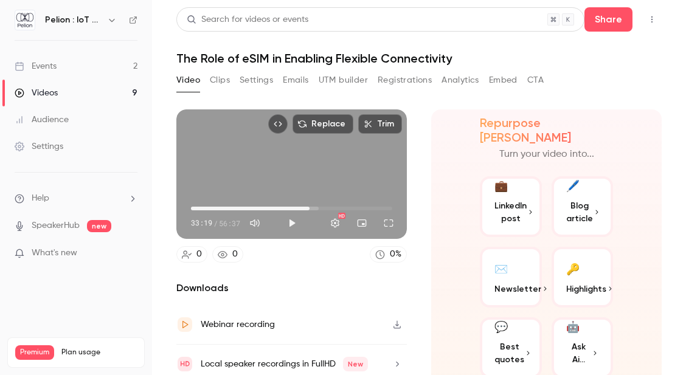
click at [158, 283] on main "Search for videos or events Share The Role of eSIM in Enabling Flexible Connect…" at bounding box center [419, 187] width 534 height 375
click at [289, 218] on button "Play" at bounding box center [292, 223] width 24 height 24
click at [380, 224] on button "Full screen" at bounding box center [389, 223] width 24 height 24
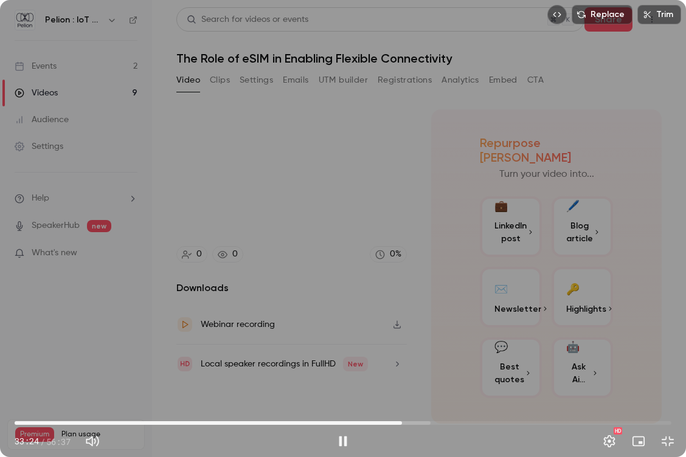
click at [400, 375] on span "33:24" at bounding box center [402, 424] width 4 height 4
click at [400, 375] on span "33:14" at bounding box center [400, 424] width 4 height 4
click at [344, 375] on button "Pause" at bounding box center [343, 442] width 24 height 24
click at [667, 375] on button "Exit full screen" at bounding box center [668, 442] width 24 height 24
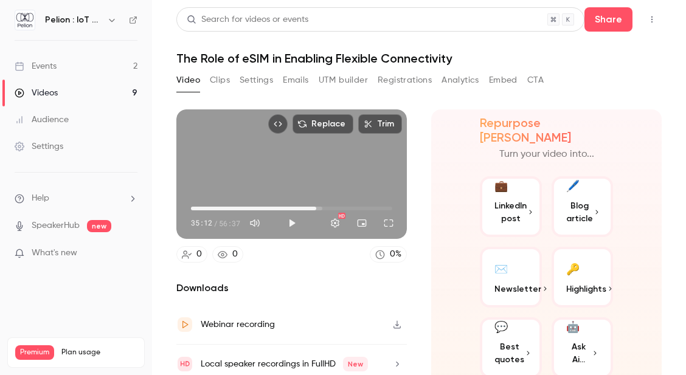
click at [158, 124] on main "Search for videos or events Share The Role of eSIM in Enabling Flexible Connect…" at bounding box center [419, 187] width 534 height 375
click at [290, 220] on button "Play" at bounding box center [292, 223] width 24 height 24
click at [385, 223] on button "Full screen" at bounding box center [389, 223] width 24 height 24
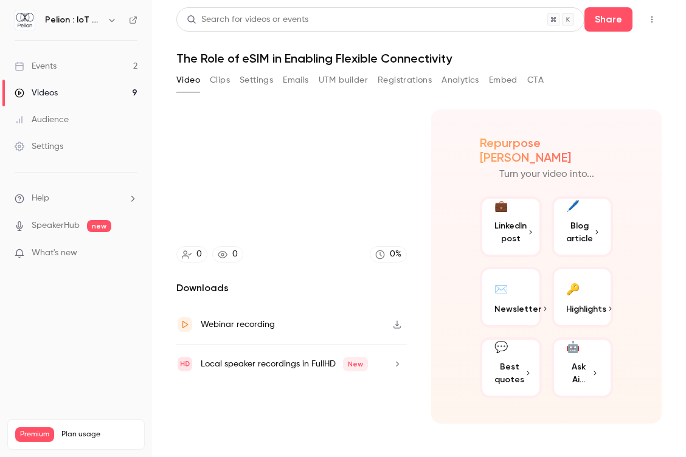
type input "******"
click at [686, 142] on div "Replace Trim 35:45 35:45 / 56:37 HD" at bounding box center [343, 228] width 686 height 457
click at [684, 142] on video at bounding box center [343, 228] width 686 height 457
click at [686, 263] on video at bounding box center [343, 228] width 686 height 457
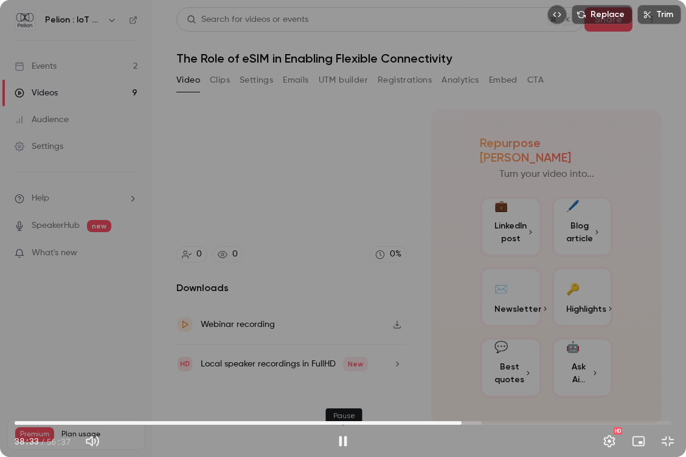
click at [343, 375] on button "Pause" at bounding box center [343, 442] width 24 height 24
click at [450, 375] on span "37:29" at bounding box center [343, 423] width 657 height 19
click at [343, 375] on button "Play" at bounding box center [343, 442] width 24 height 24
click at [450, 375] on span "37:31" at bounding box center [450, 424] width 4 height 4
click at [450, 375] on span "37:33" at bounding box center [450, 424] width 4 height 4
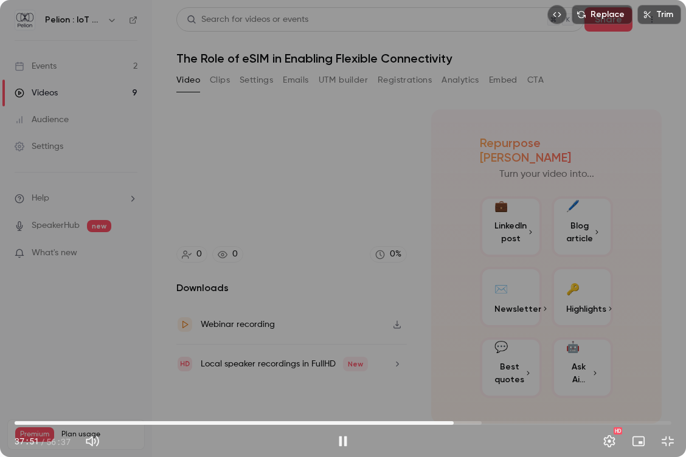
click at [454, 375] on span "37:51" at bounding box center [454, 424] width 4 height 4
click at [343, 375] on button "Pause" at bounding box center [343, 442] width 24 height 24
click at [659, 375] on button "Exit full screen" at bounding box center [668, 442] width 24 height 24
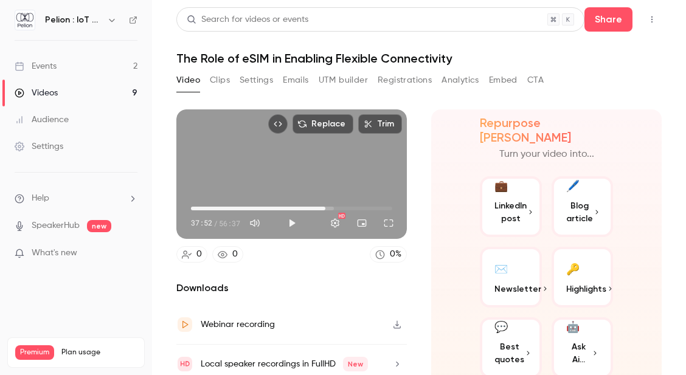
click at [163, 281] on main "Search for videos or events Share The Role of eSIM in Enabling Flexible Connect…" at bounding box center [419, 187] width 534 height 375
click at [381, 224] on button "Full screen" at bounding box center [389, 223] width 24 height 24
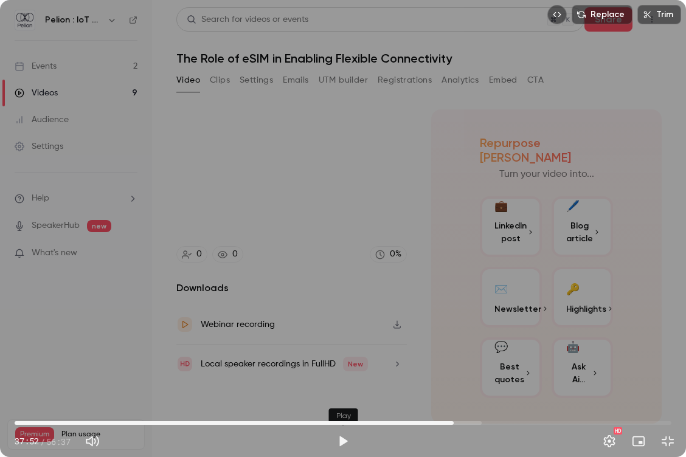
click at [349, 375] on button "Play" at bounding box center [343, 442] width 24 height 24
click at [348, 375] on button "Pause" at bounding box center [343, 442] width 24 height 24
click at [667, 375] on button "Exit full screen" at bounding box center [668, 442] width 24 height 24
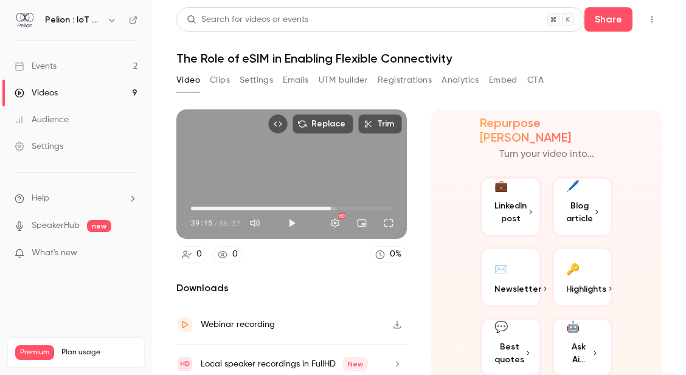
click at [171, 265] on main "Search for videos or events Share The Role of eSIM in Enabling Flexible Connect…" at bounding box center [419, 187] width 534 height 375
click at [287, 223] on button "Play" at bounding box center [292, 223] width 24 height 24
click at [378, 221] on button "Full screen" at bounding box center [389, 223] width 24 height 24
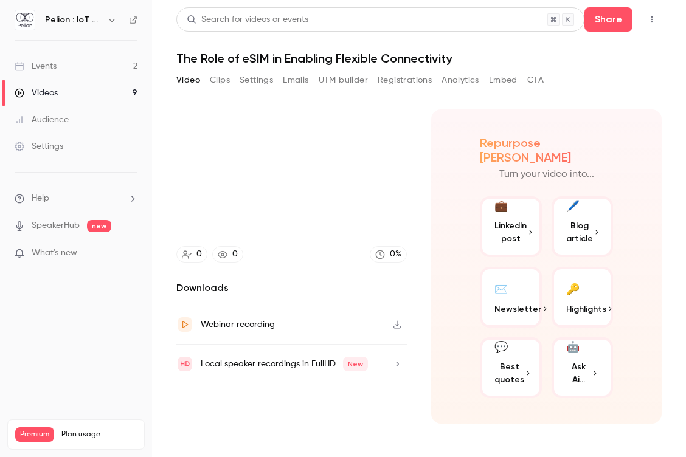
click at [659, 255] on div "Replace Trim 41:13 41:13 / 56:37 HD" at bounding box center [343, 228] width 686 height 457
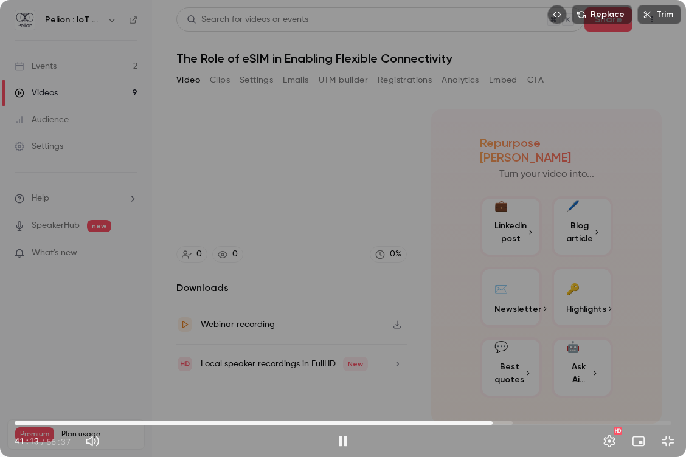
click at [659, 255] on div "Replace Trim 41:13 41:13 / 56:37 HD" at bounding box center [343, 228] width 686 height 457
click at [548, 253] on div "Replace Trim 41:13 41:13 / 56:37 HD" at bounding box center [343, 228] width 686 height 457
click at [510, 375] on span "42:40" at bounding box center [343, 423] width 657 height 19
click at [516, 375] on span "43:12" at bounding box center [516, 424] width 4 height 4
click at [520, 375] on span "43:31" at bounding box center [520, 424] width 4 height 4
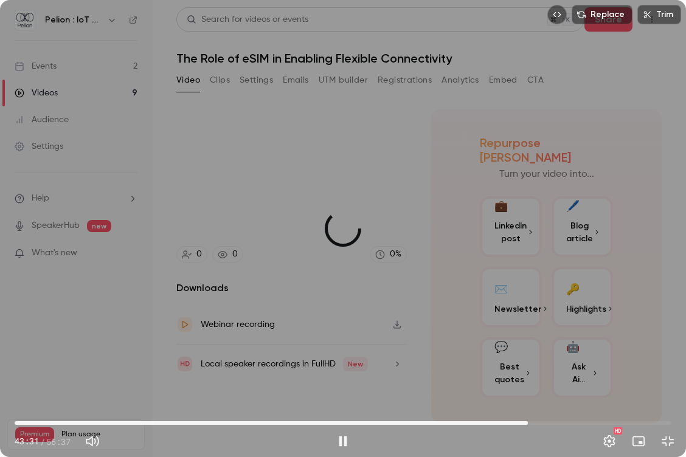
click at [528, 375] on span "44:15" at bounding box center [343, 423] width 657 height 19
click at [537, 375] on span "45:02" at bounding box center [343, 423] width 657 height 19
click at [544, 375] on span "45:03" at bounding box center [343, 423] width 657 height 19
click at [546, 375] on div "HD" at bounding box center [517, 441] width 325 height 19
click at [554, 375] on span "46:30" at bounding box center [554, 424] width 4 height 4
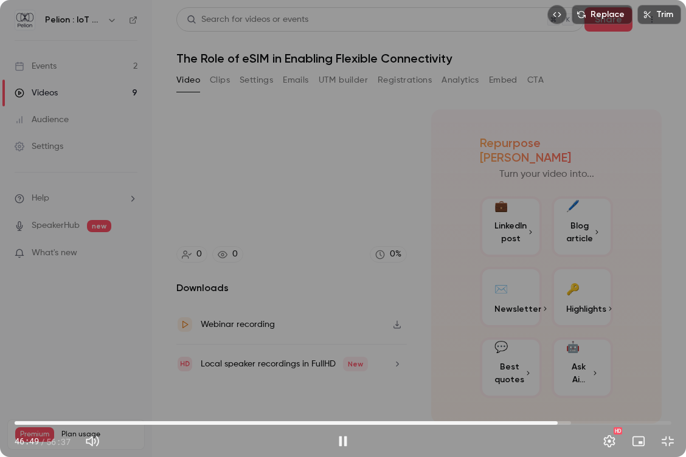
click at [558, 375] on span "46:49" at bounding box center [558, 424] width 4 height 4
click at [560, 375] on span "46:50" at bounding box center [558, 424] width 4 height 4
click at [337, 375] on button "Pause" at bounding box center [343, 442] width 24 height 24
click at [563, 375] on span "47:25" at bounding box center [565, 424] width 4 height 4
click at [660, 375] on button "Exit full screen" at bounding box center [668, 442] width 24 height 24
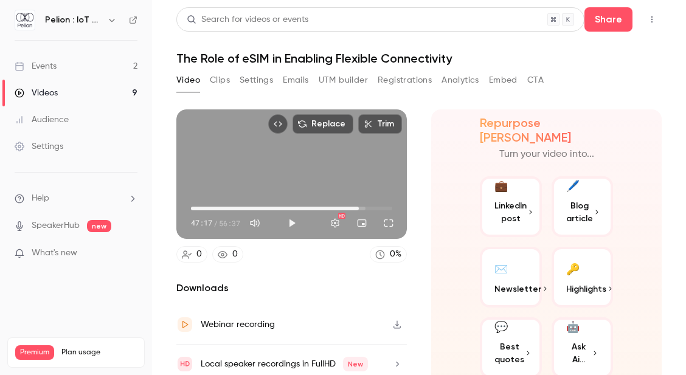
click at [172, 271] on main "Search for videos or events Share The Role of eSIM in Enabling Flexible Connect…" at bounding box center [419, 187] width 534 height 375
drag, startPoint x: 384, startPoint y: 226, endPoint x: 384, endPoint y: 279, distance: 52.9
click at [384, 226] on button "Full screen" at bounding box center [389, 223] width 24 height 24
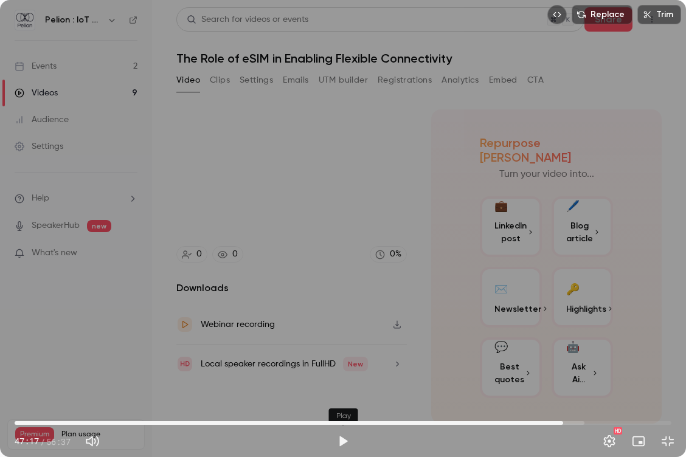
click at [339, 375] on button "Play" at bounding box center [343, 442] width 24 height 24
click at [678, 176] on div "Replace Trim 48:27 48:27 / 56:37 HD" at bounding box center [343, 228] width 686 height 457
click at [666, 375] on button "Exit full screen" at bounding box center [668, 442] width 24 height 24
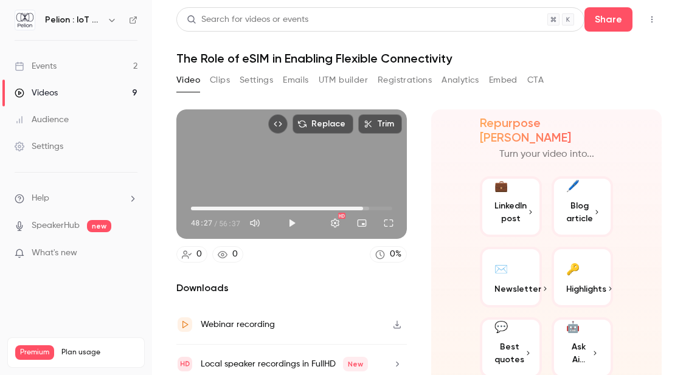
click at [175, 276] on main "Search for videos or events Share The Role of eSIM in Enabling Flexible Connect…" at bounding box center [419, 187] width 534 height 375
click at [283, 221] on button "Play" at bounding box center [292, 223] width 24 height 24
click at [386, 224] on button "Full screen" at bounding box center [389, 223] width 24 height 24
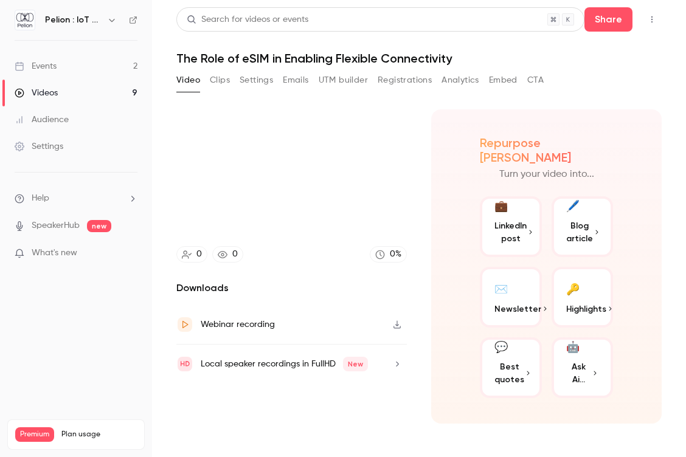
drag, startPoint x: 386, startPoint y: 277, endPoint x: 333, endPoint y: 316, distance: 65.7
click at [386, 277] on div "Replace Trim 48:57 48:57 / 56:37 HD" at bounding box center [343, 228] width 686 height 457
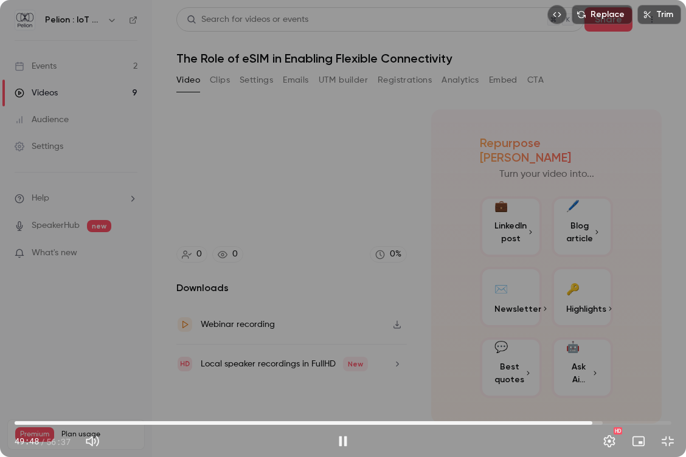
click at [593, 375] on span "49:48" at bounding box center [343, 423] width 657 height 19
click at [597, 375] on span "50:13" at bounding box center [598, 424] width 4 height 4
click at [605, 375] on span "50:14" at bounding box center [343, 423] width 657 height 19
click at [617, 375] on span "51:57" at bounding box center [343, 423] width 657 height 19
click at [611, 375] on span "51:22" at bounding box center [343, 423] width 657 height 19
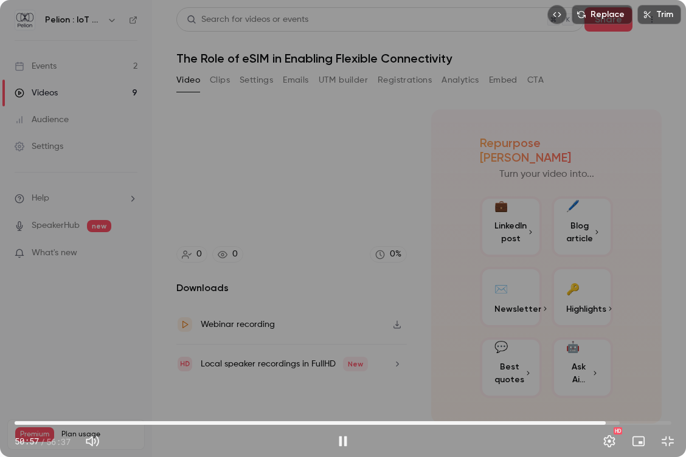
click at [606, 375] on span "50:57" at bounding box center [606, 424] width 4 height 4
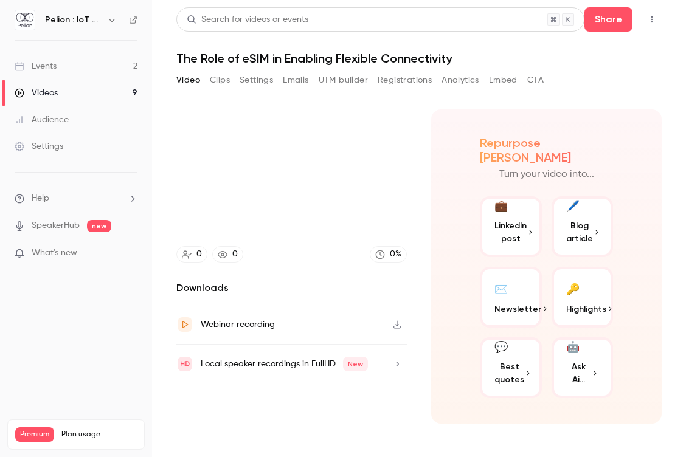
click at [686, 324] on video at bounding box center [343, 228] width 686 height 457
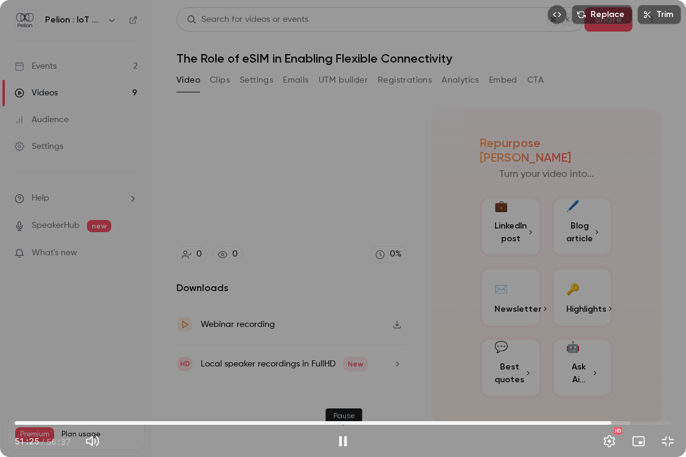
click at [337, 375] on button "Pause" at bounding box center [343, 442] width 24 height 24
type input "******"
click at [672, 375] on button "Exit full screen" at bounding box center [668, 442] width 24 height 24
